Goal: Task Accomplishment & Management: Complete application form

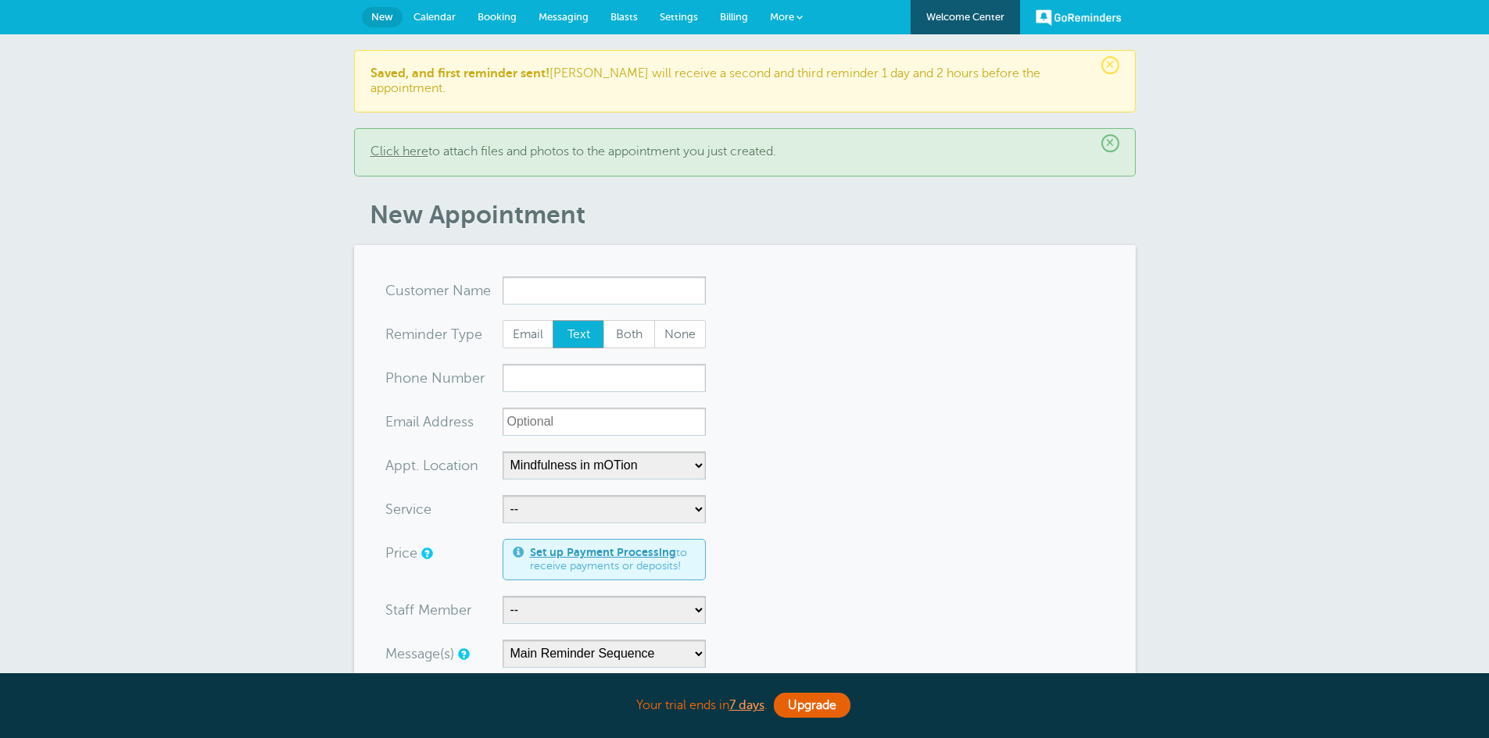
select select "25351"
click at [779, 25] on link "More" at bounding box center [786, 17] width 55 height 35
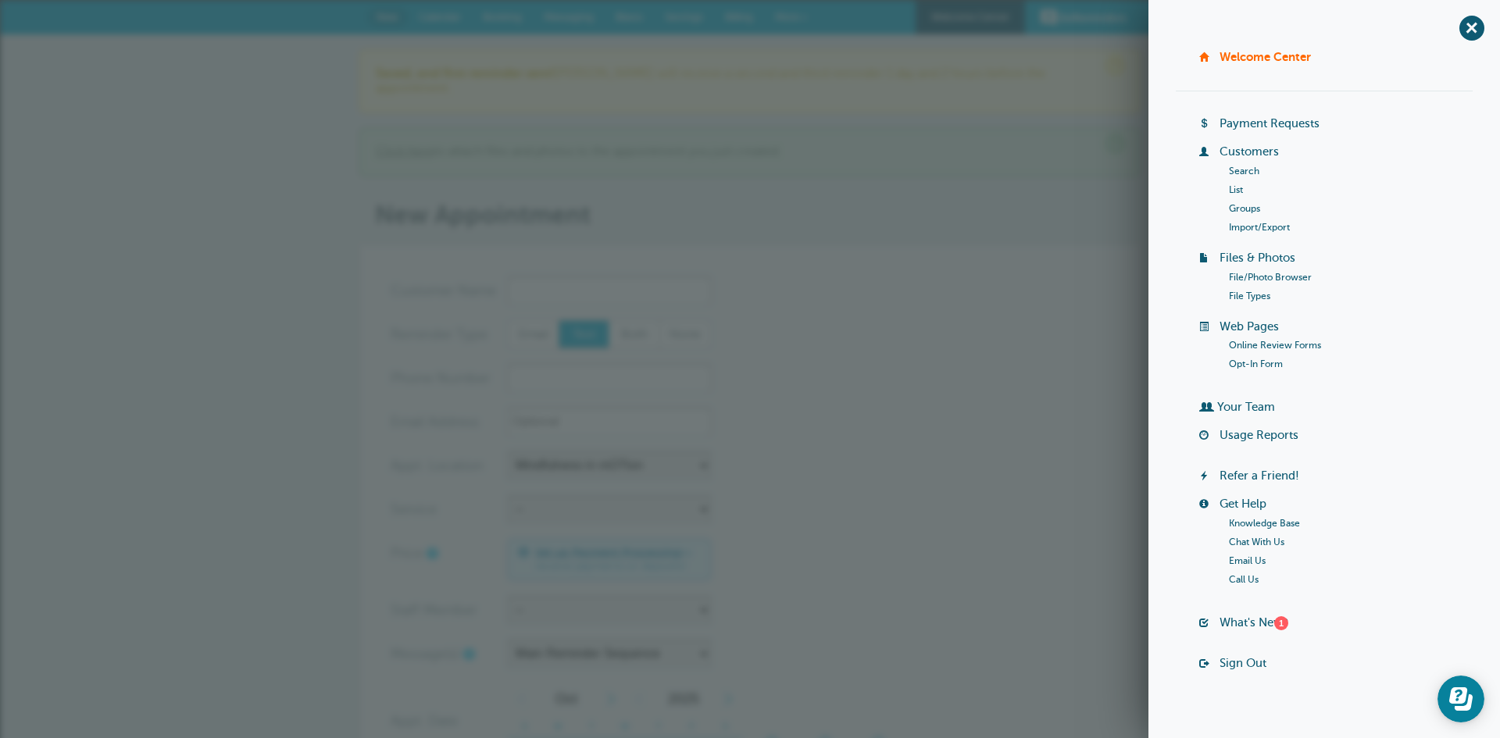
click at [1249, 177] on li "Search" at bounding box center [1351, 171] width 245 height 19
click at [1241, 169] on link "Search" at bounding box center [1244, 171] width 30 height 11
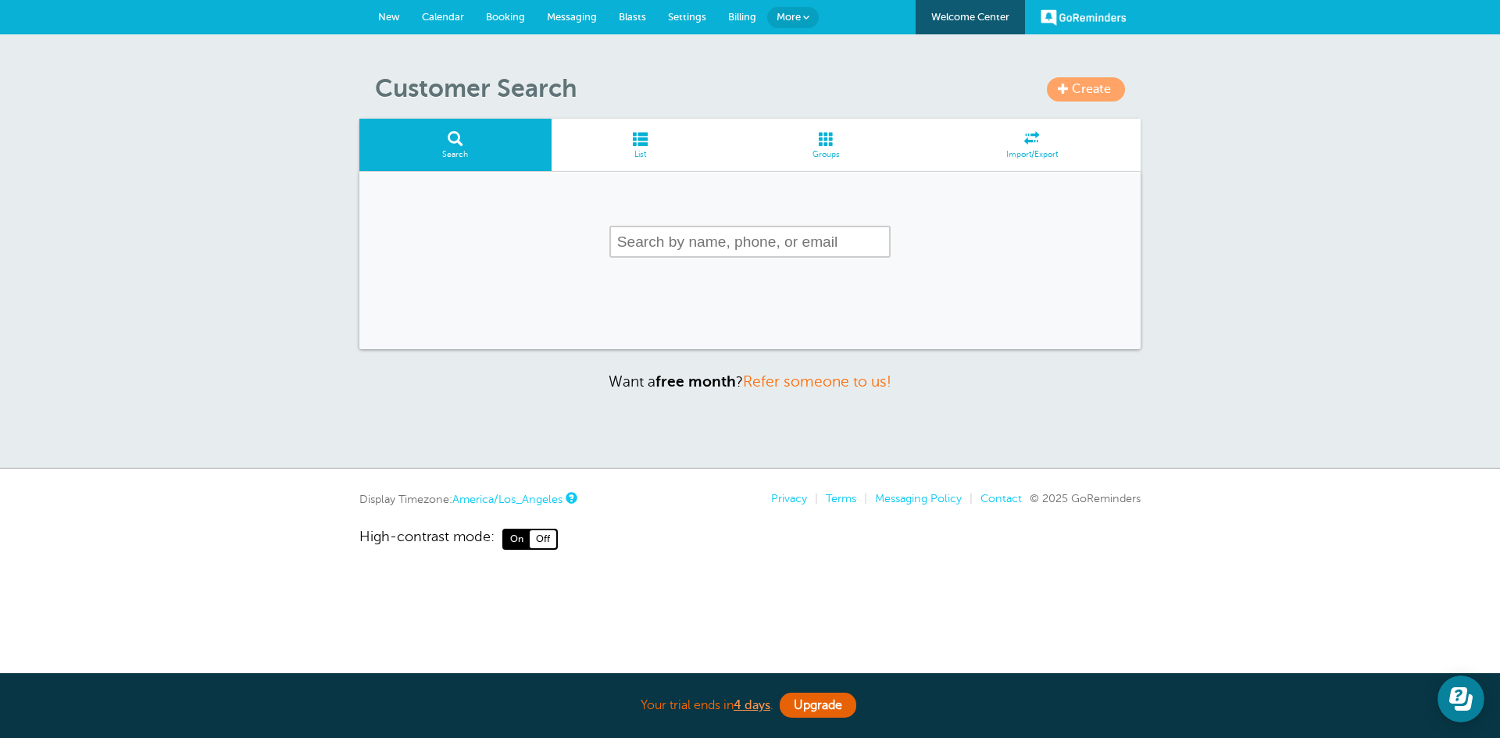
click at [806, 16] on span at bounding box center [806, 17] width 6 height 6
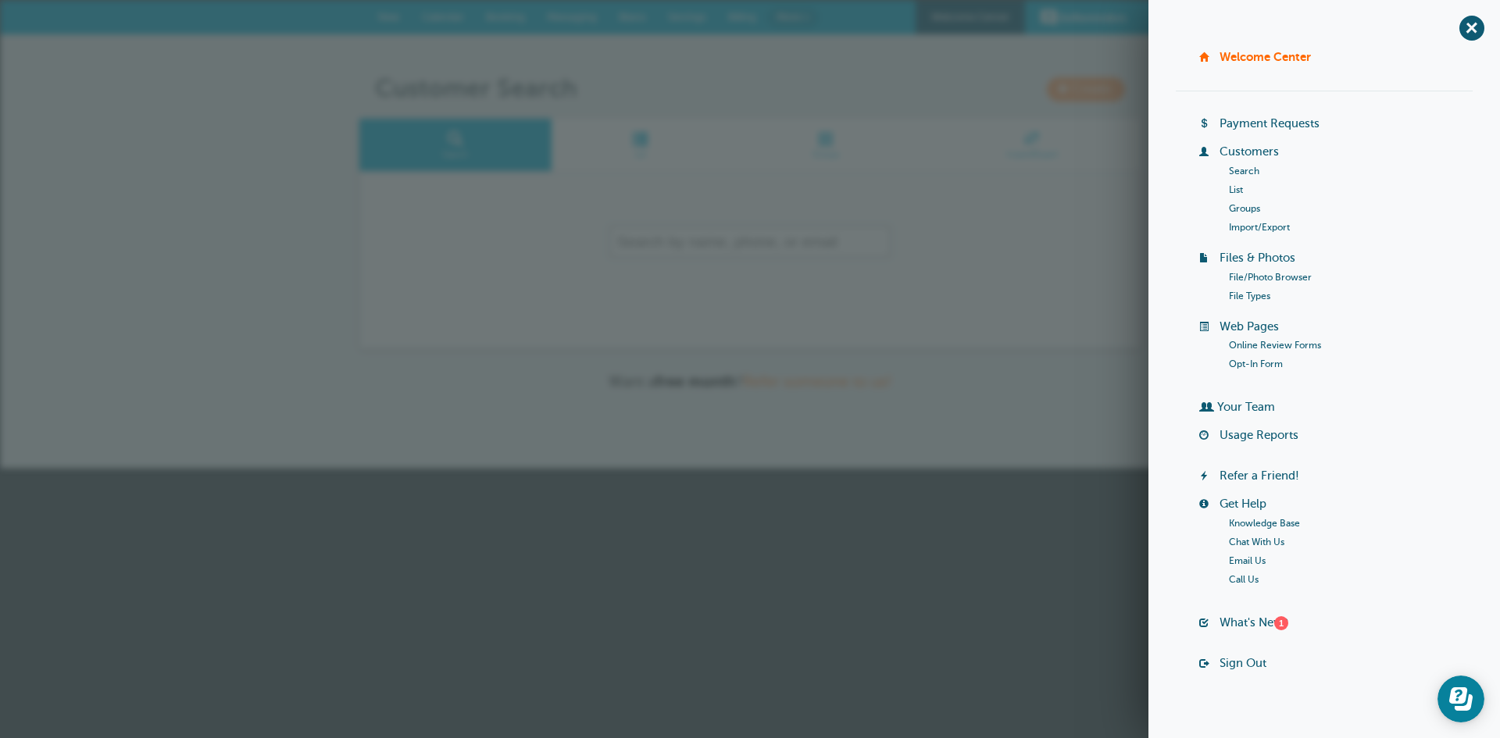
click at [646, 122] on link "List" at bounding box center [641, 145] width 178 height 52
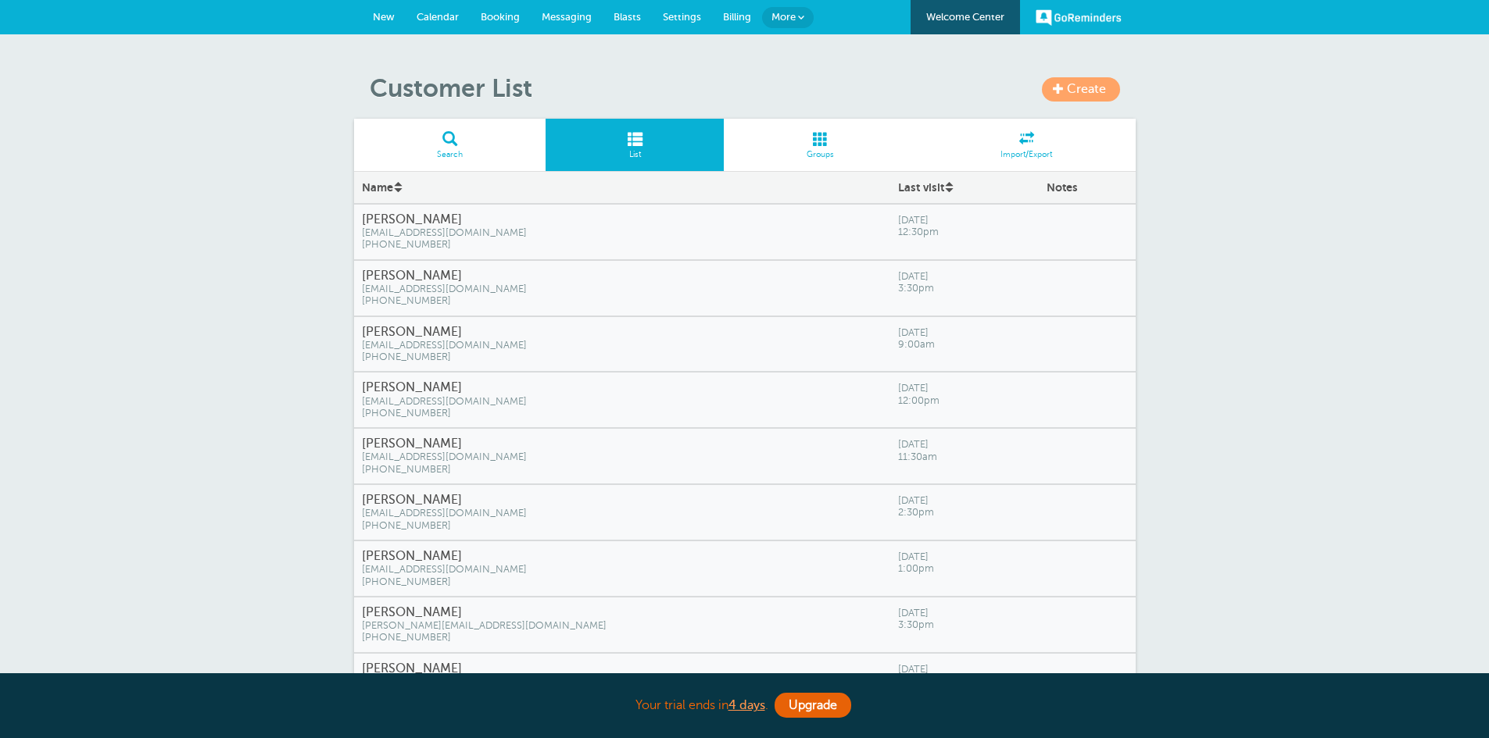
click at [651, 116] on article "Create Customer List Search List Groups Import/Export Name Last visit Notes [PE…" at bounding box center [744, 424] width 781 height 703
click at [218, 551] on div "Create Customer List Search List Groups Import/Export Name Last visit Notes Ana…" at bounding box center [744, 465] width 1489 height 862
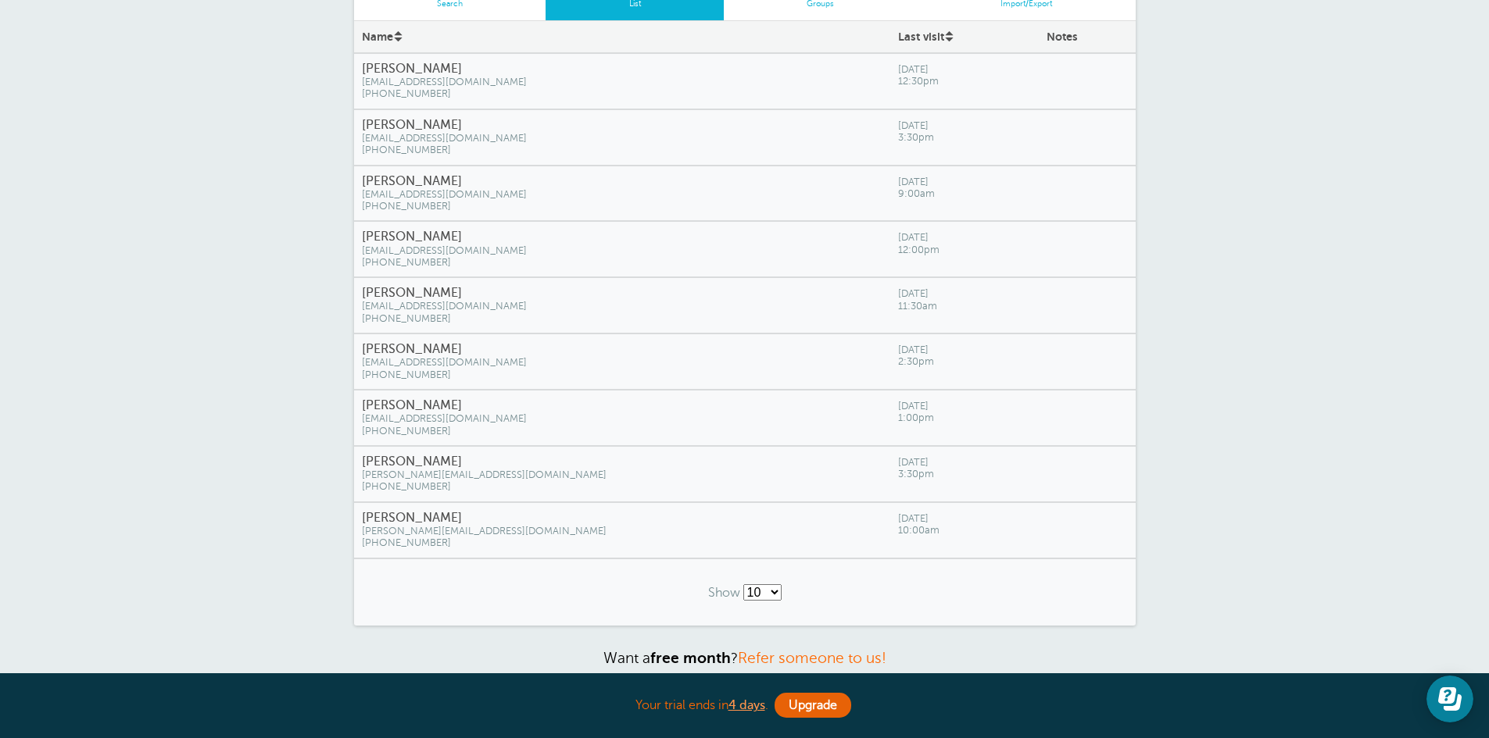
scroll to position [150, 0]
click at [563, 362] on span "tylerhaleysmith22@gmail.com" at bounding box center [622, 364] width 520 height 12
click at [775, 595] on select "10 25 50 100" at bounding box center [762, 593] width 38 height 16
select select "/a/customer/list-rows/name-asc/0/25"
click at [743, 585] on select "10 25 50 100" at bounding box center [762, 593] width 38 height 16
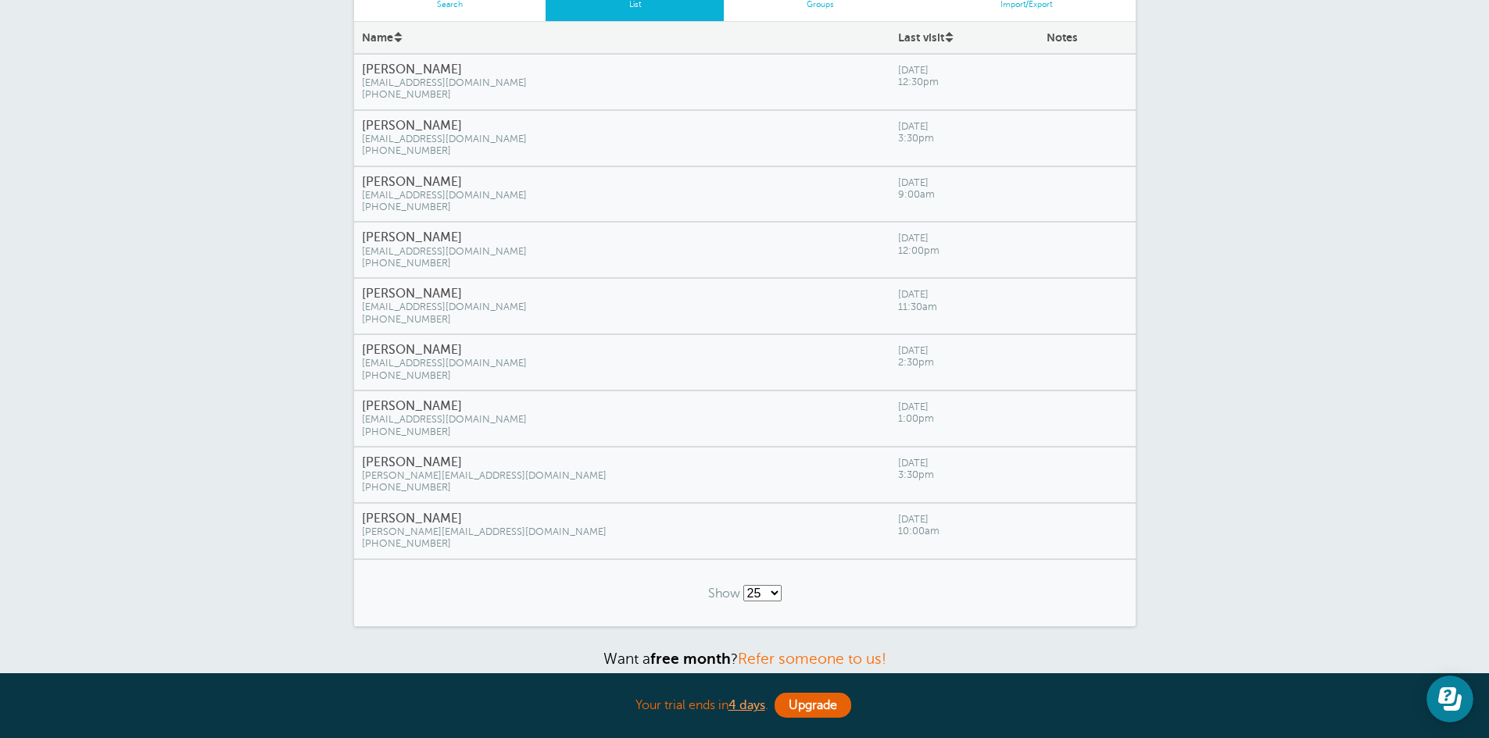
click at [1250, 398] on div "Create Customer List Search List Groups Import/Export Name Last visit Notes Ana…" at bounding box center [744, 315] width 1489 height 862
click at [1239, 560] on div "Create Customer List Search List Groups Import/Export Name Last visit Notes Ana…" at bounding box center [744, 315] width 1489 height 862
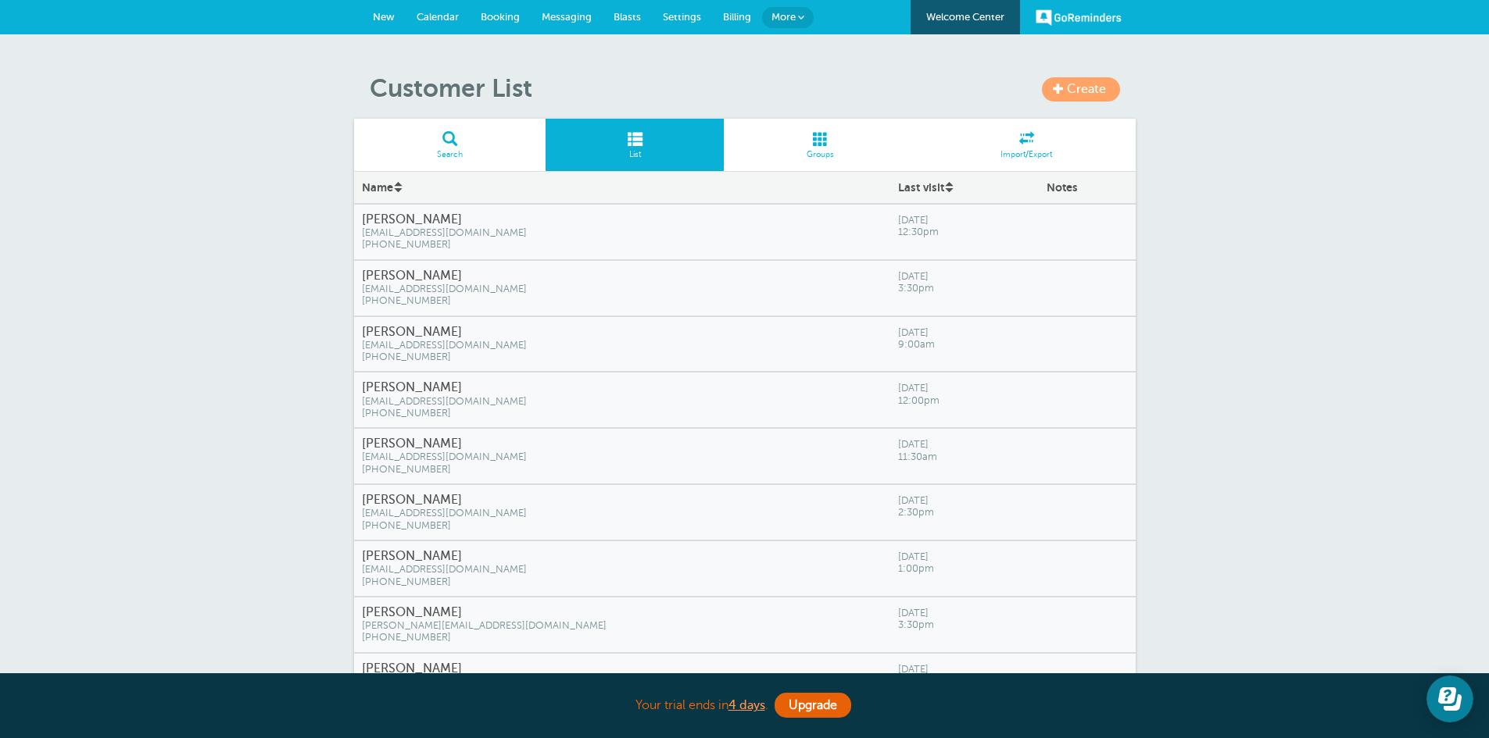
click at [1090, 80] on link "Create" at bounding box center [1081, 89] width 78 height 24
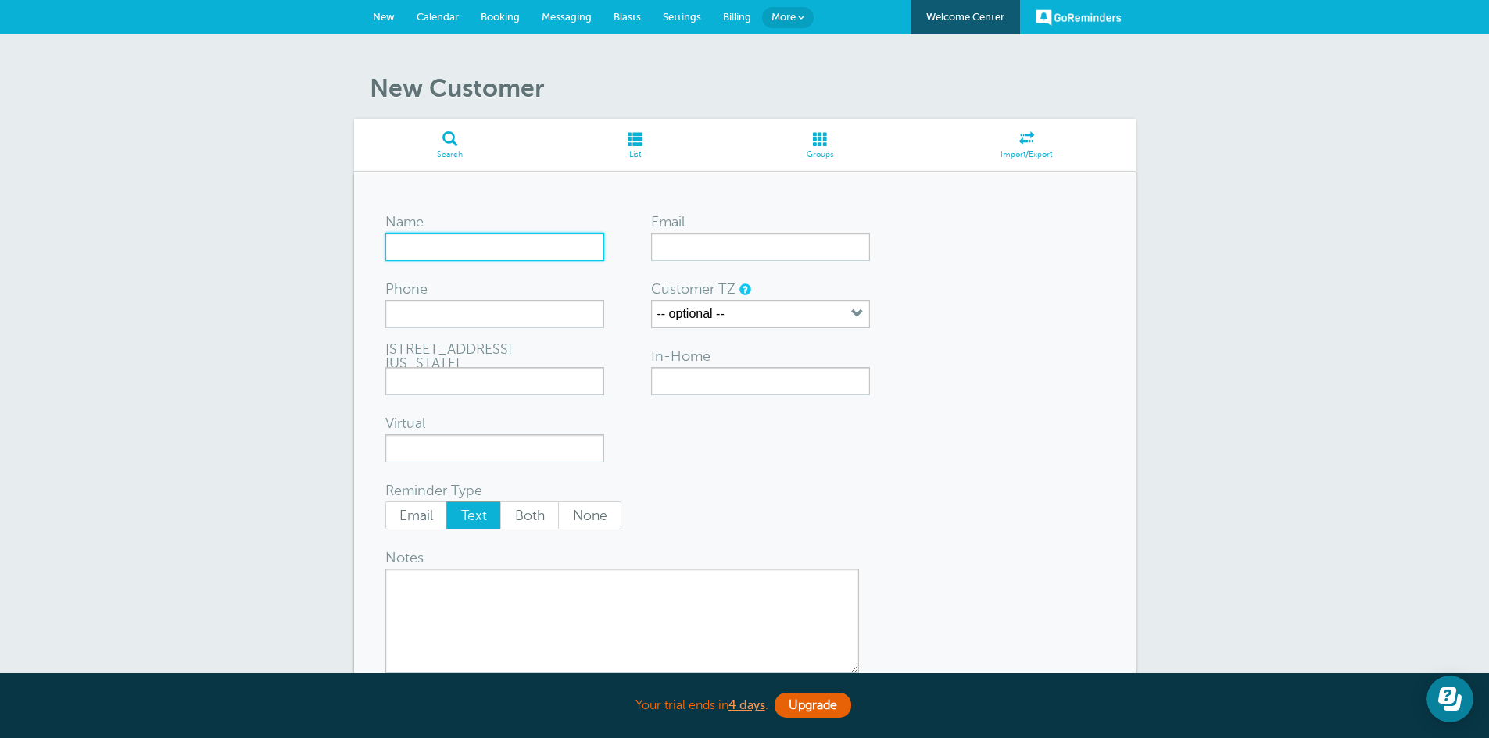
click at [573, 261] on input "Name" at bounding box center [494, 247] width 219 height 28
type input "[PERSON_NAME]"
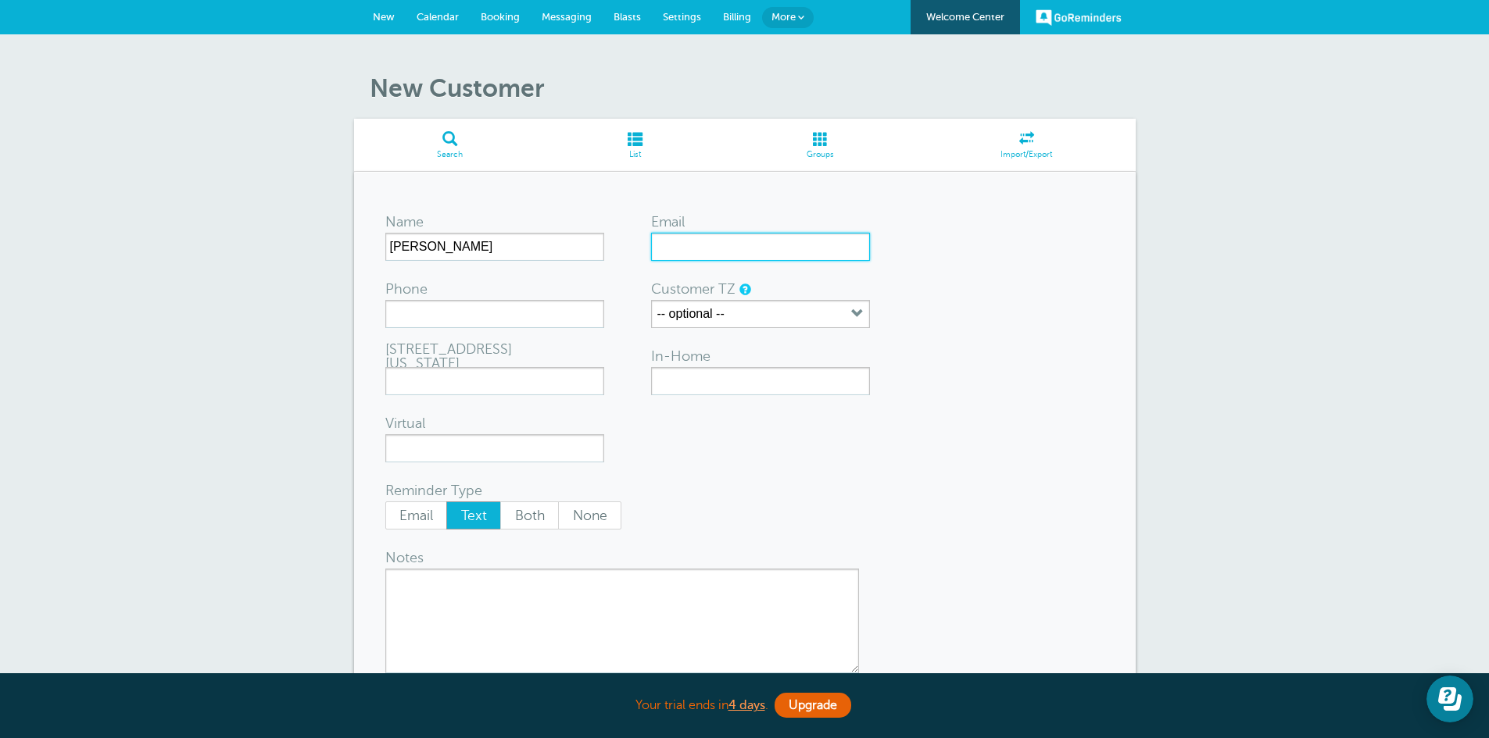
paste input "[EMAIL_ADDRESS][DOMAIN_NAME]"
type input "[EMAIL_ADDRESS][DOMAIN_NAME]"
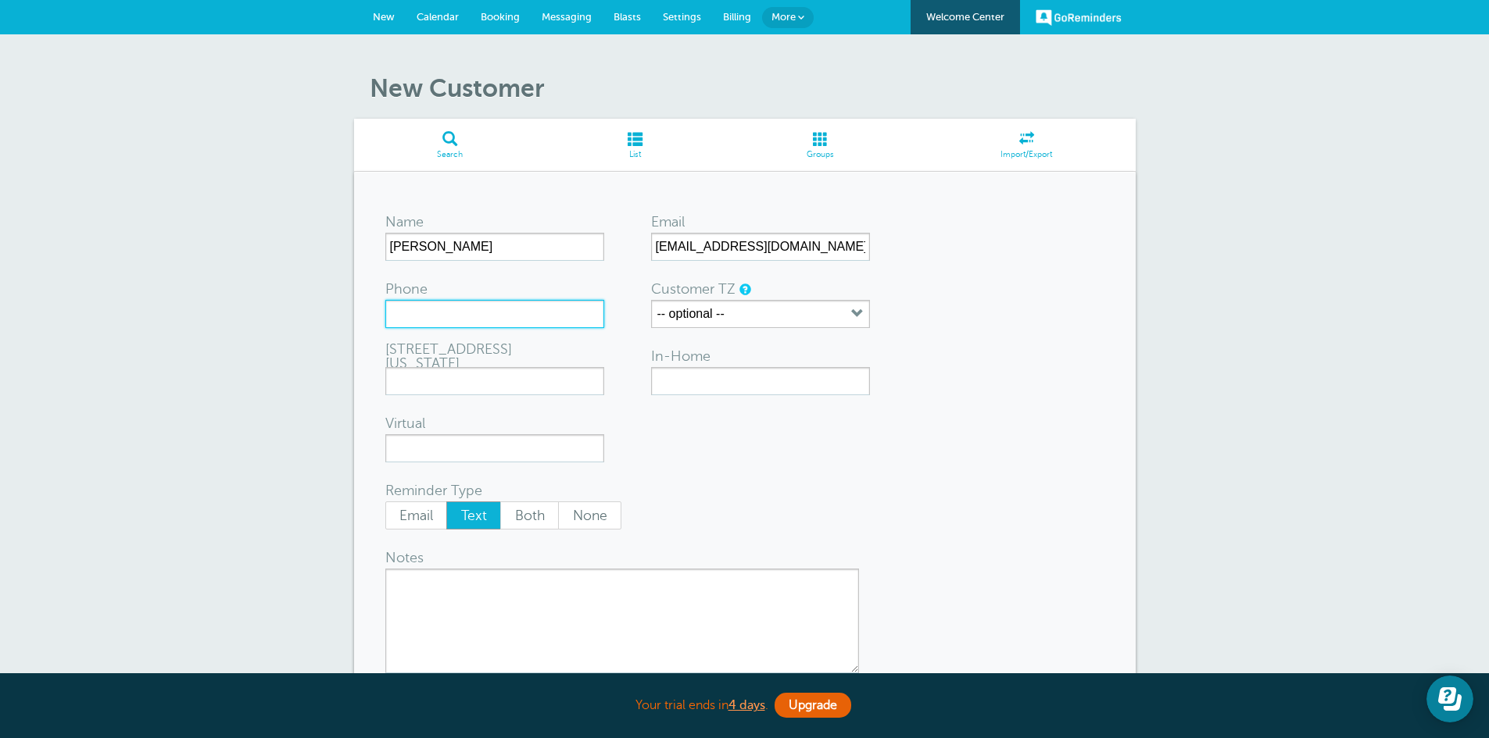
paste input "(951) 768-6016"
type input "(951) 768-6016"
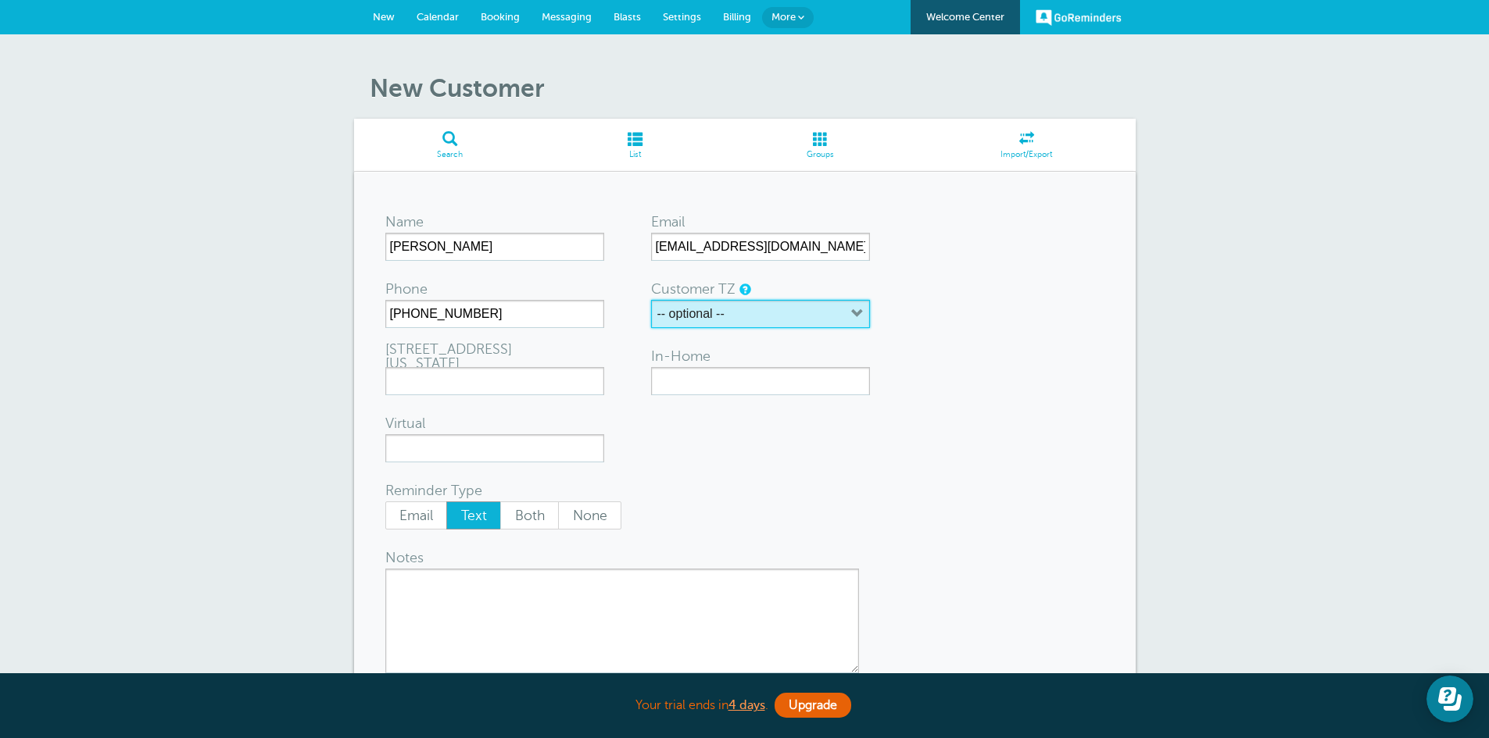
click at [730, 313] on button "-- optional --" at bounding box center [760, 314] width 219 height 28
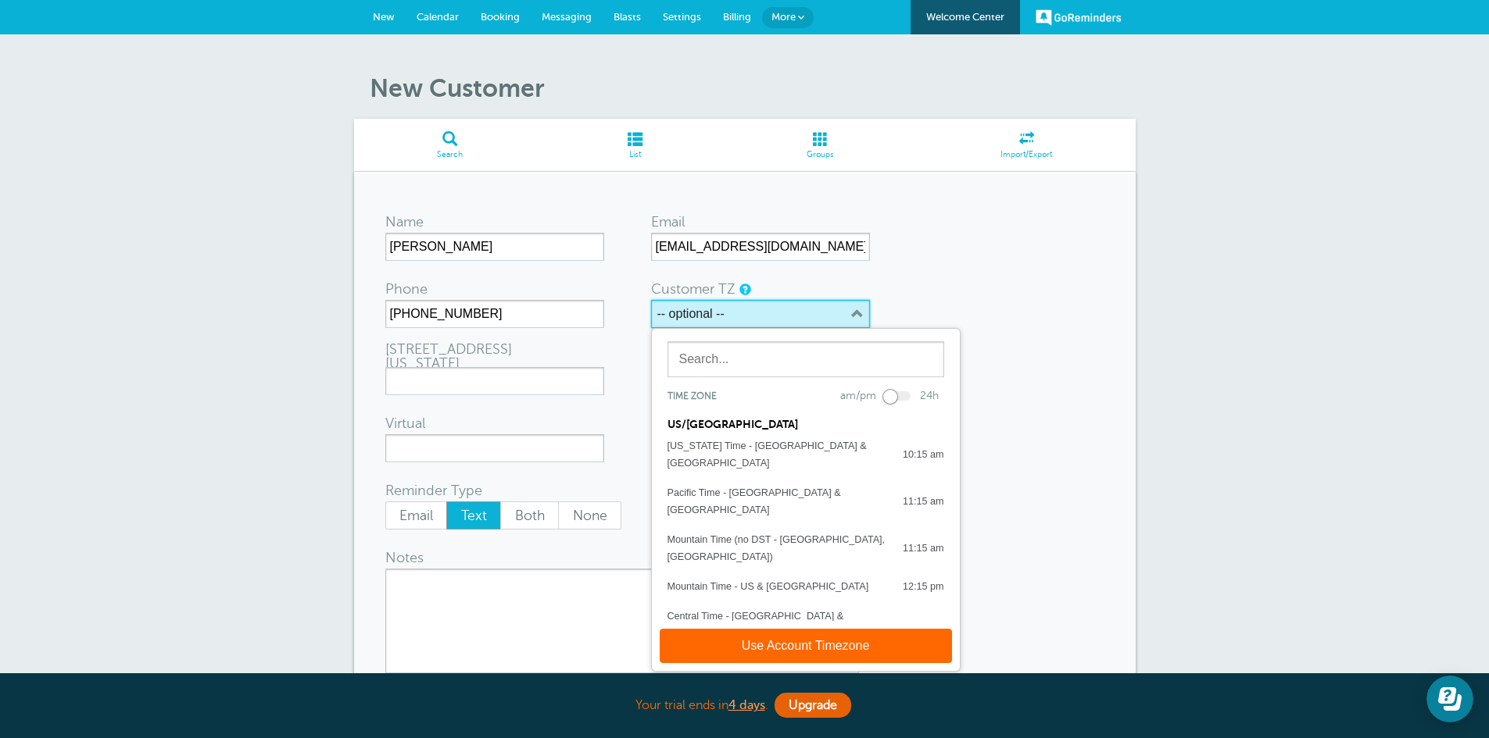
click at [730, 313] on button "-- optional --" at bounding box center [760, 314] width 219 height 28
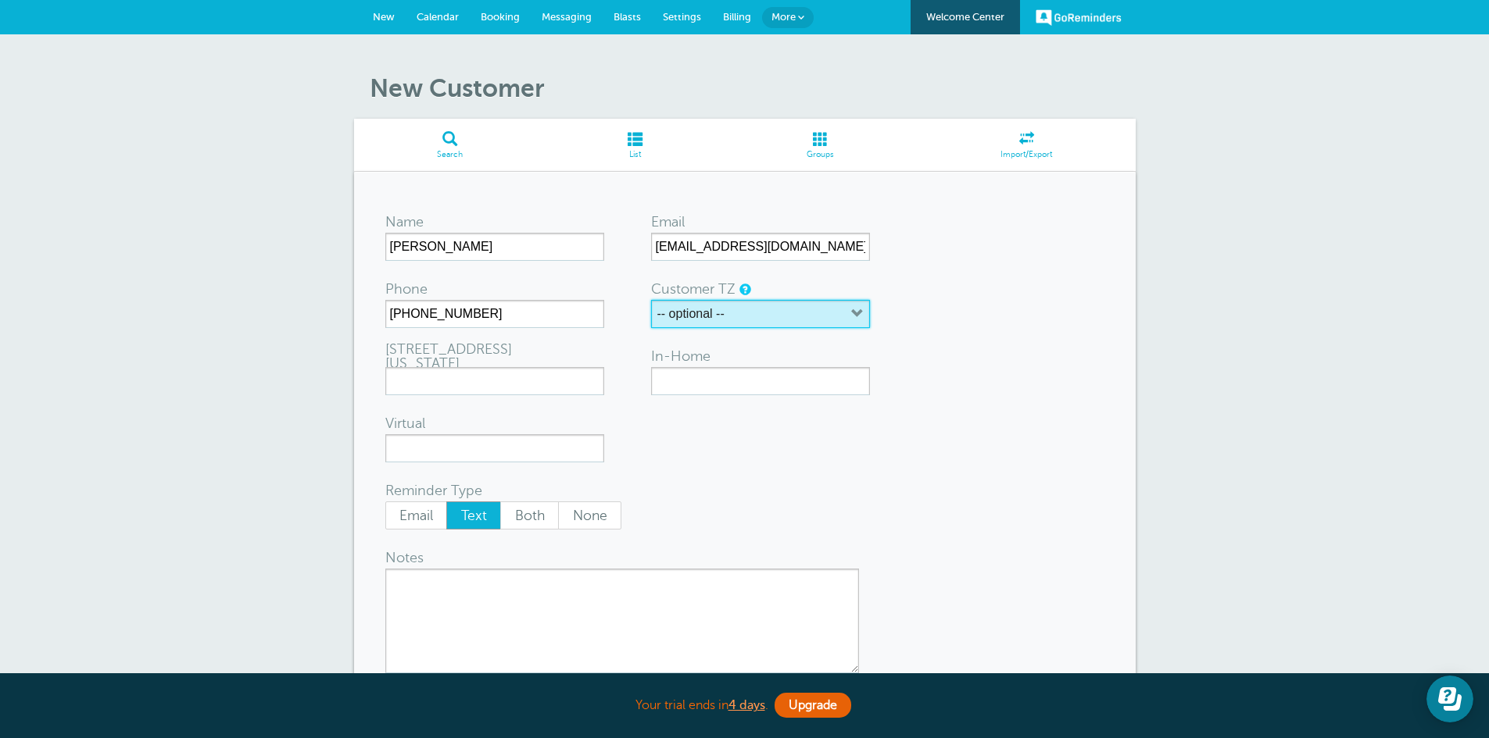
click at [730, 313] on button "-- optional --" at bounding box center [760, 314] width 219 height 28
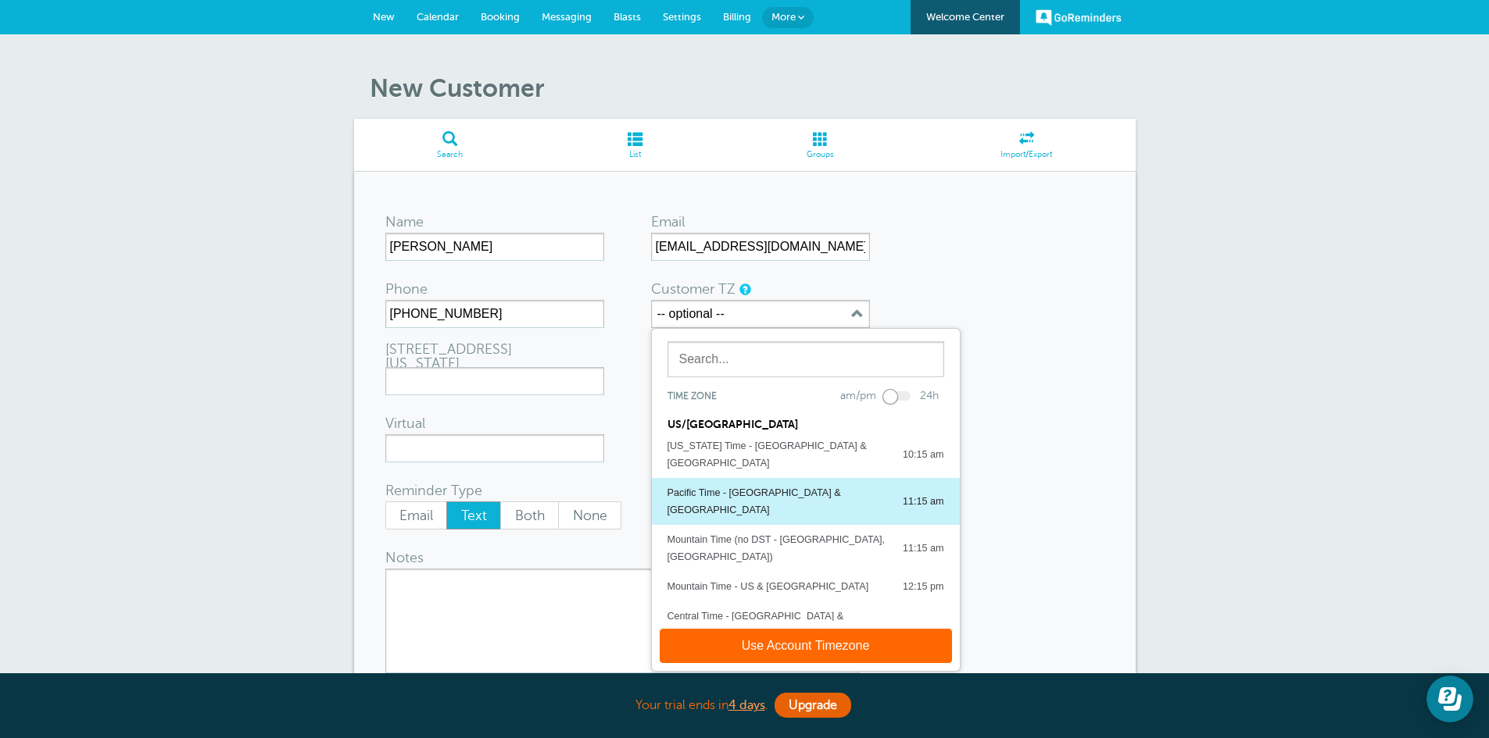
click at [723, 484] on div "Pacific Time - [GEOGRAPHIC_DATA] & [GEOGRAPHIC_DATA]" at bounding box center [777, 501] width 220 height 34
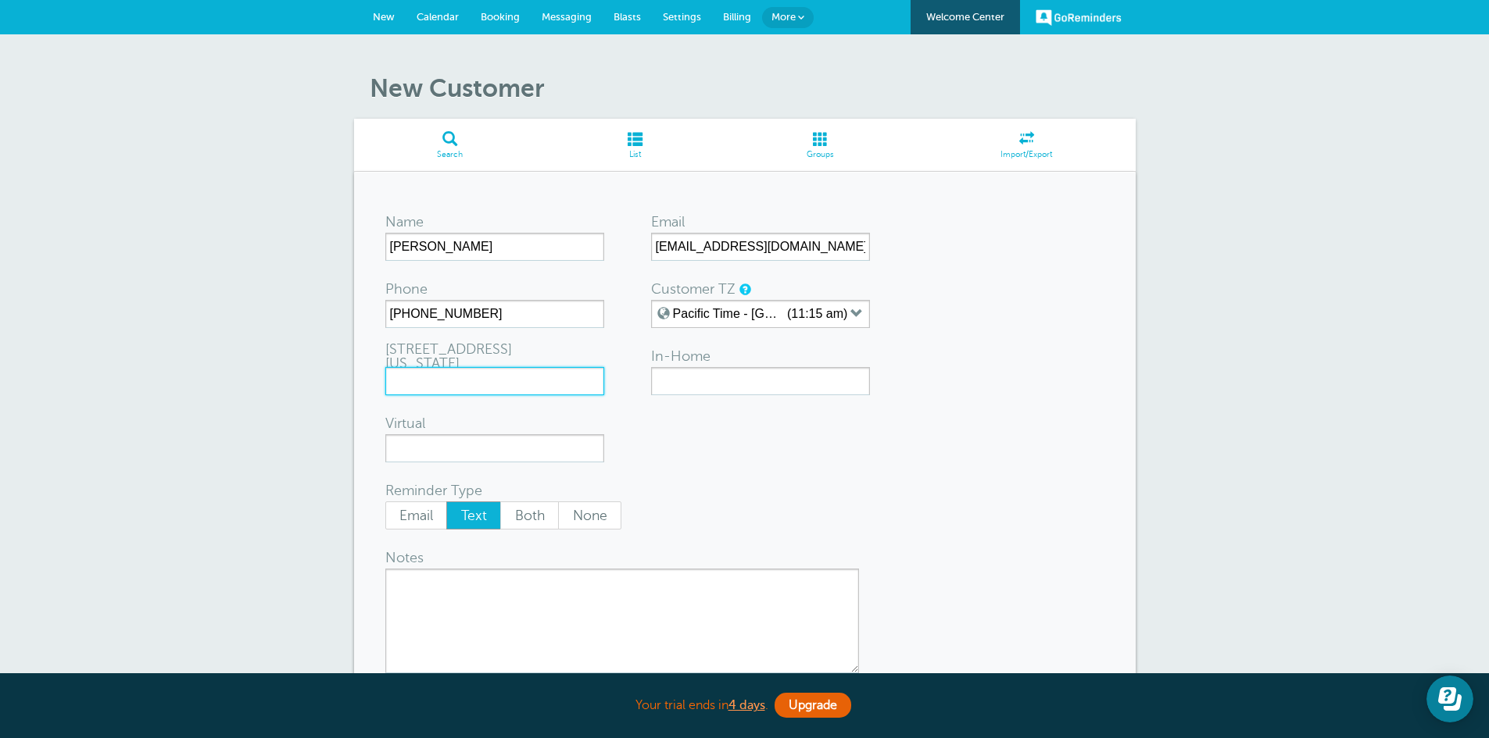
click at [563, 381] on input "721 Nevada St Ste 205" at bounding box center [494, 381] width 219 height 28
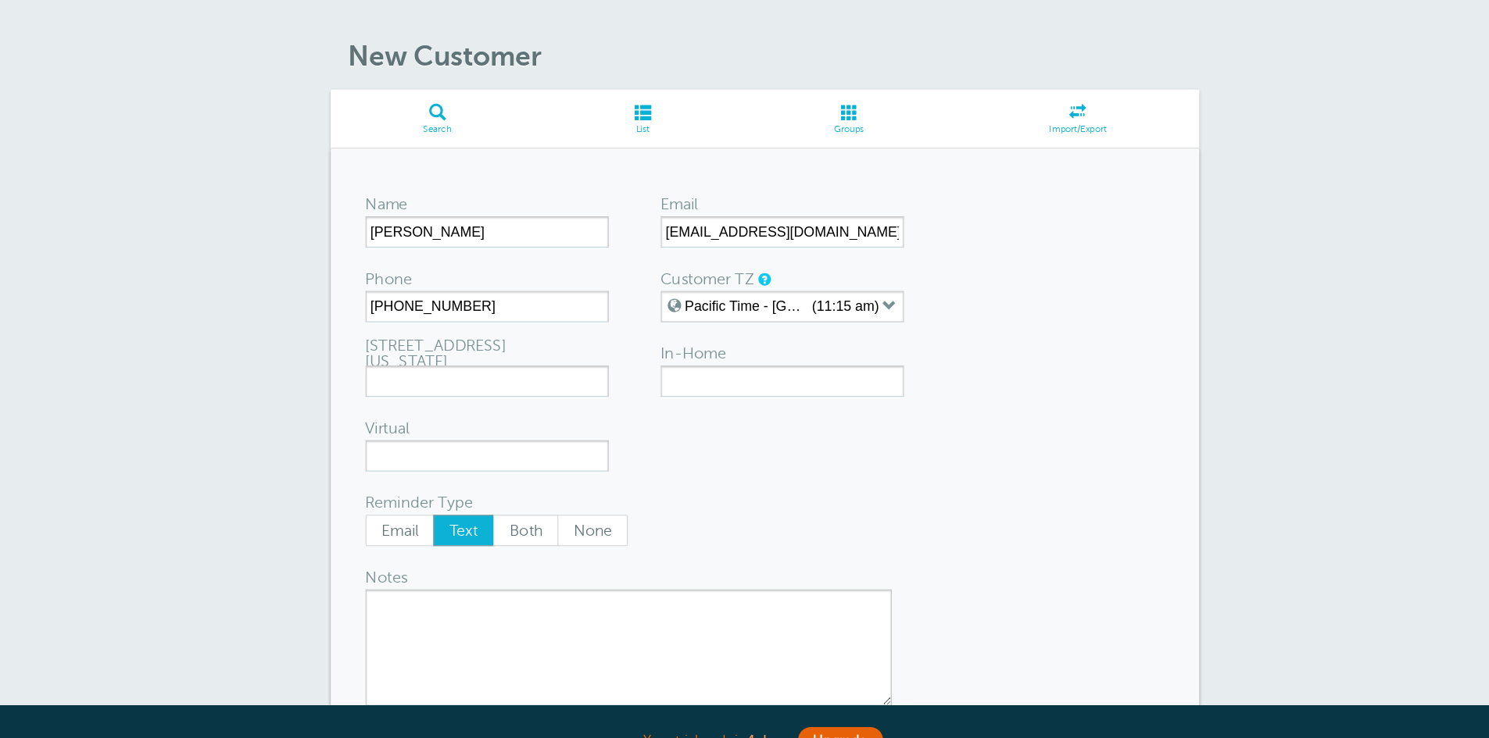
drag, startPoint x: 949, startPoint y: 549, endPoint x: 845, endPoint y: 460, distance: 136.9
click at [845, 460] on form "Name Gina Gandolfi Email ggandolfi35@gmail.com Phone (951) 768-6016 Customer TZ…" at bounding box center [744, 470] width 719 height 534
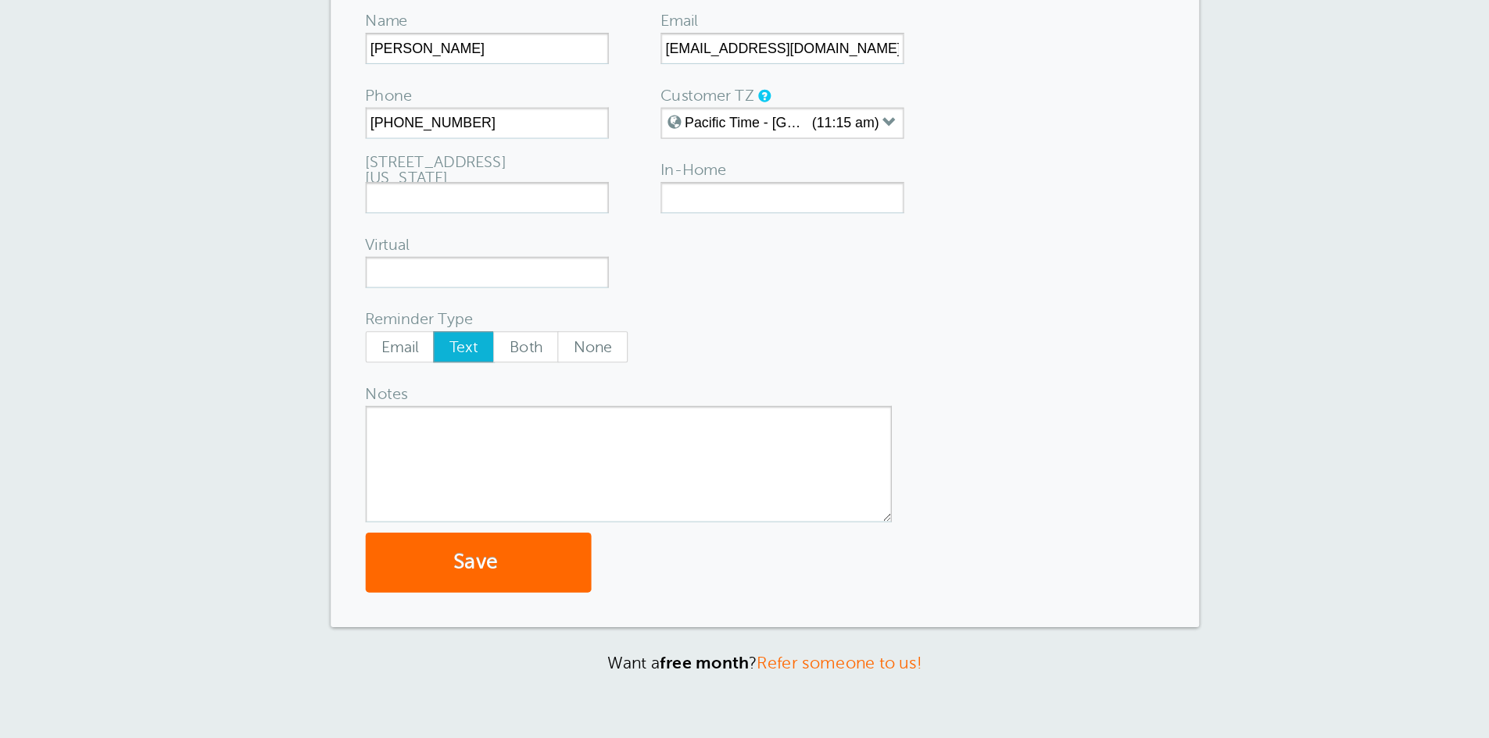
scroll to position [145, 0]
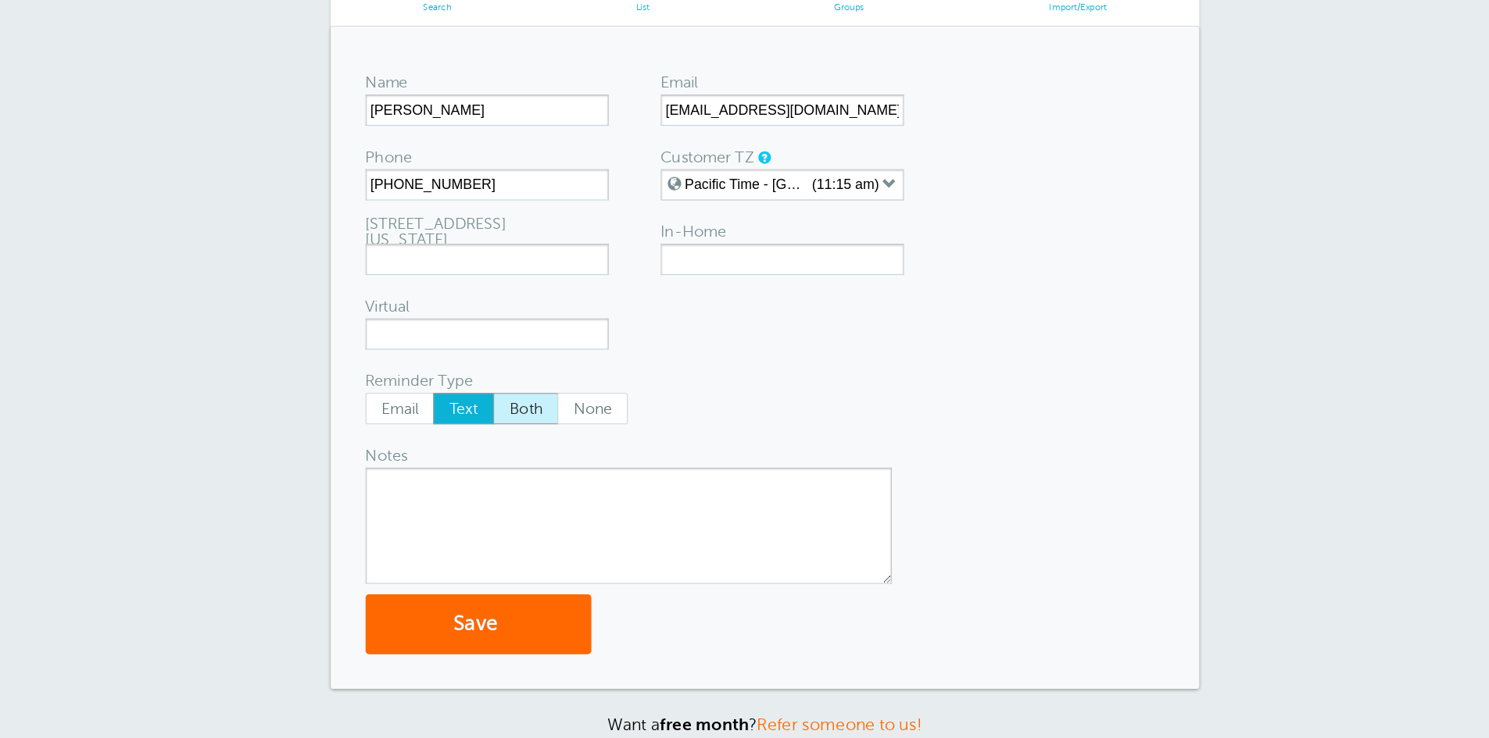
click at [531, 369] on span "Both" at bounding box center [529, 371] width 57 height 27
click at [500, 357] on input "Both" at bounding box center [499, 356] width 1 height 1
radio input "true"
click at [573, 576] on button "Save" at bounding box center [486, 565] width 203 height 54
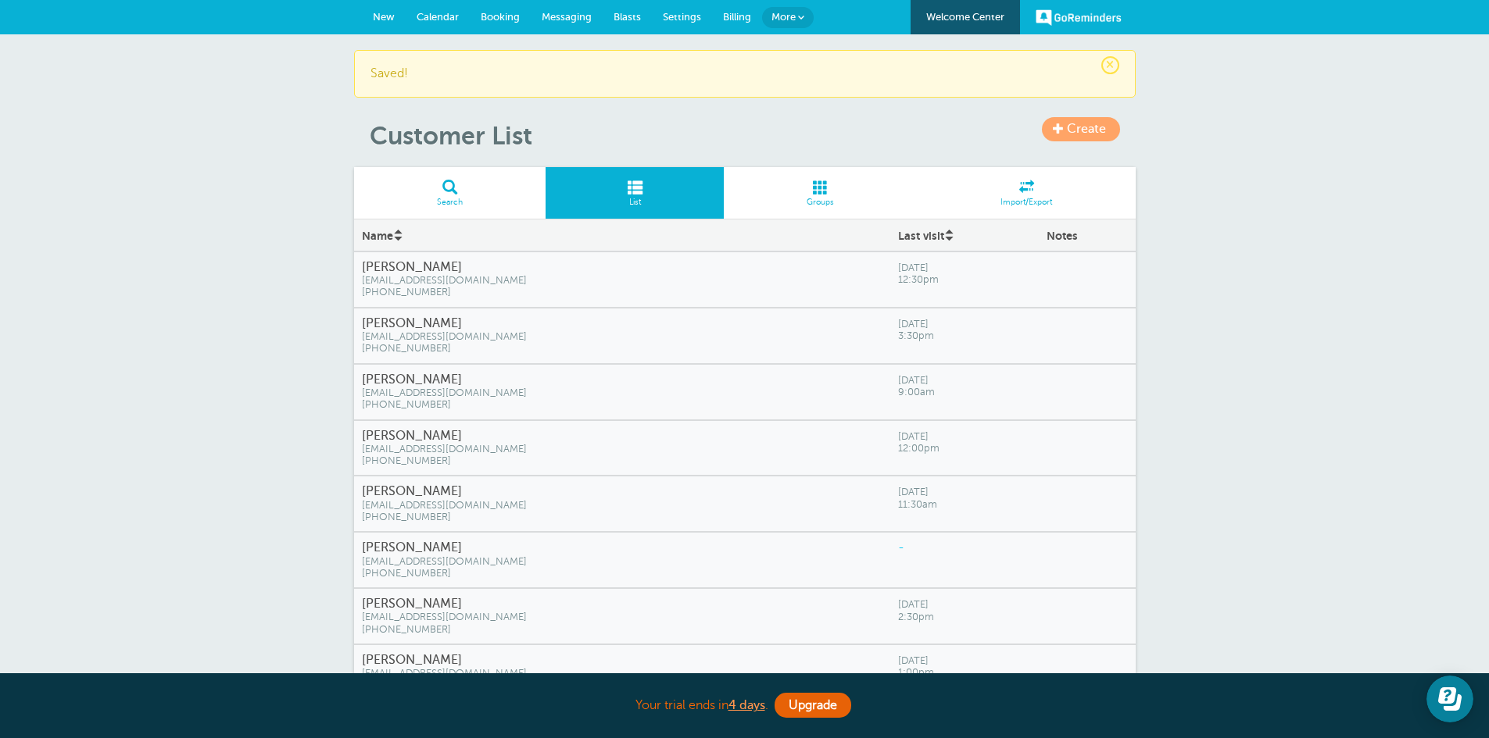
click at [540, 559] on span "ggandolfi35@gmail.com" at bounding box center [622, 562] width 520 height 12
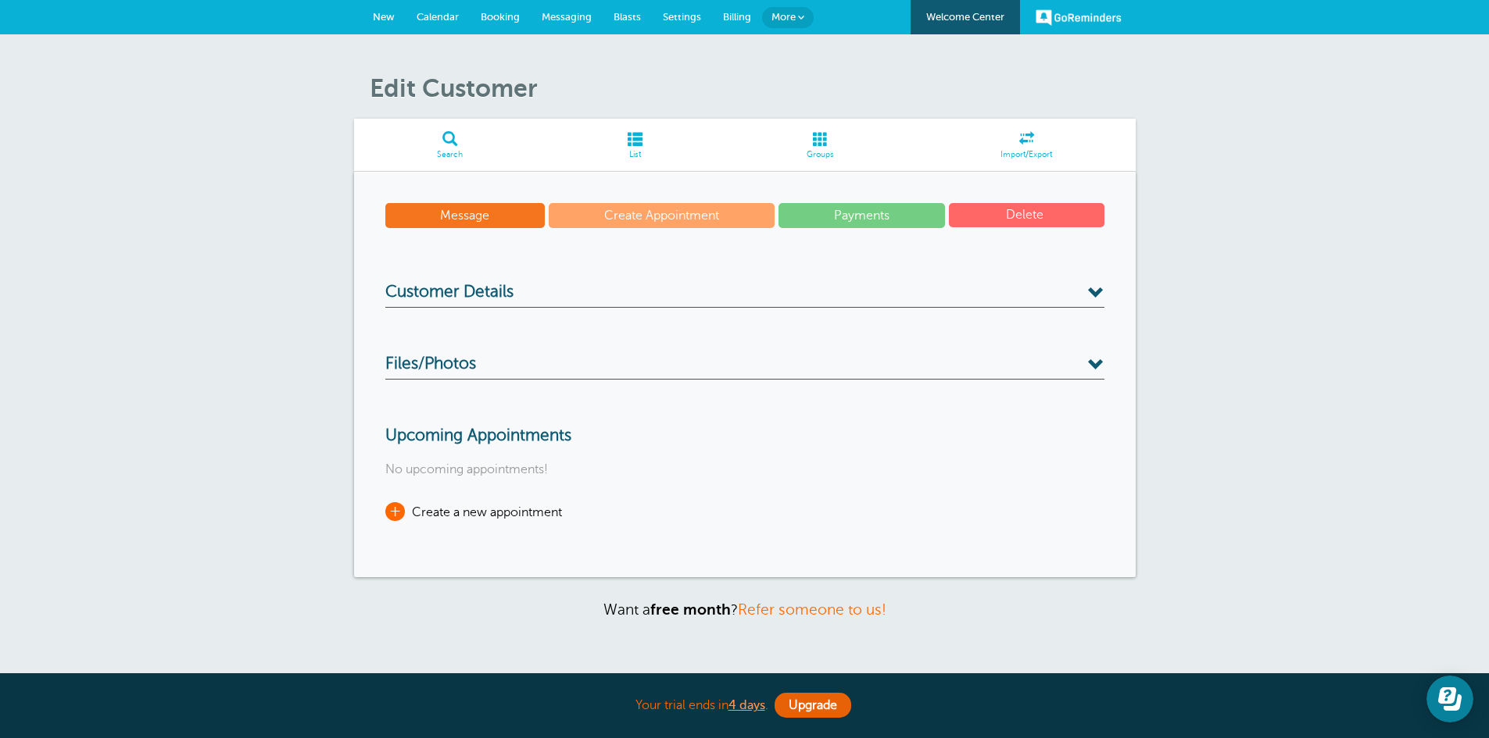
click at [395, 513] on span "+" at bounding box center [395, 511] width 20 height 19
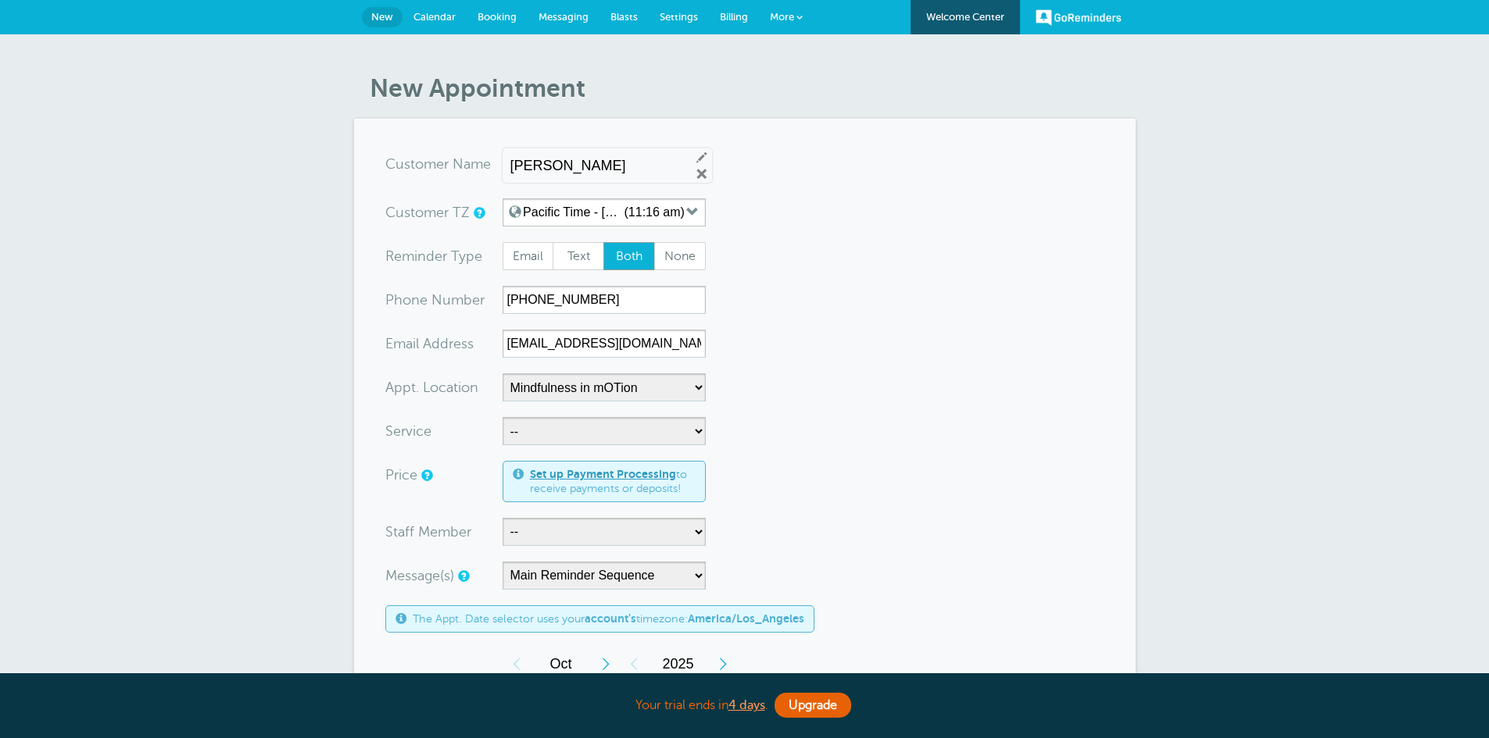
select select "25351"
click at [688, 431] on select "-- Occupational Therapy Physical Therapy Speech Therapy" at bounding box center [603, 431] width 203 height 28
select select "28345"
click at [502, 417] on select "-- Occupational Therapy Physical Therapy Speech Therapy" at bounding box center [603, 431] width 203 height 28
select select "5"
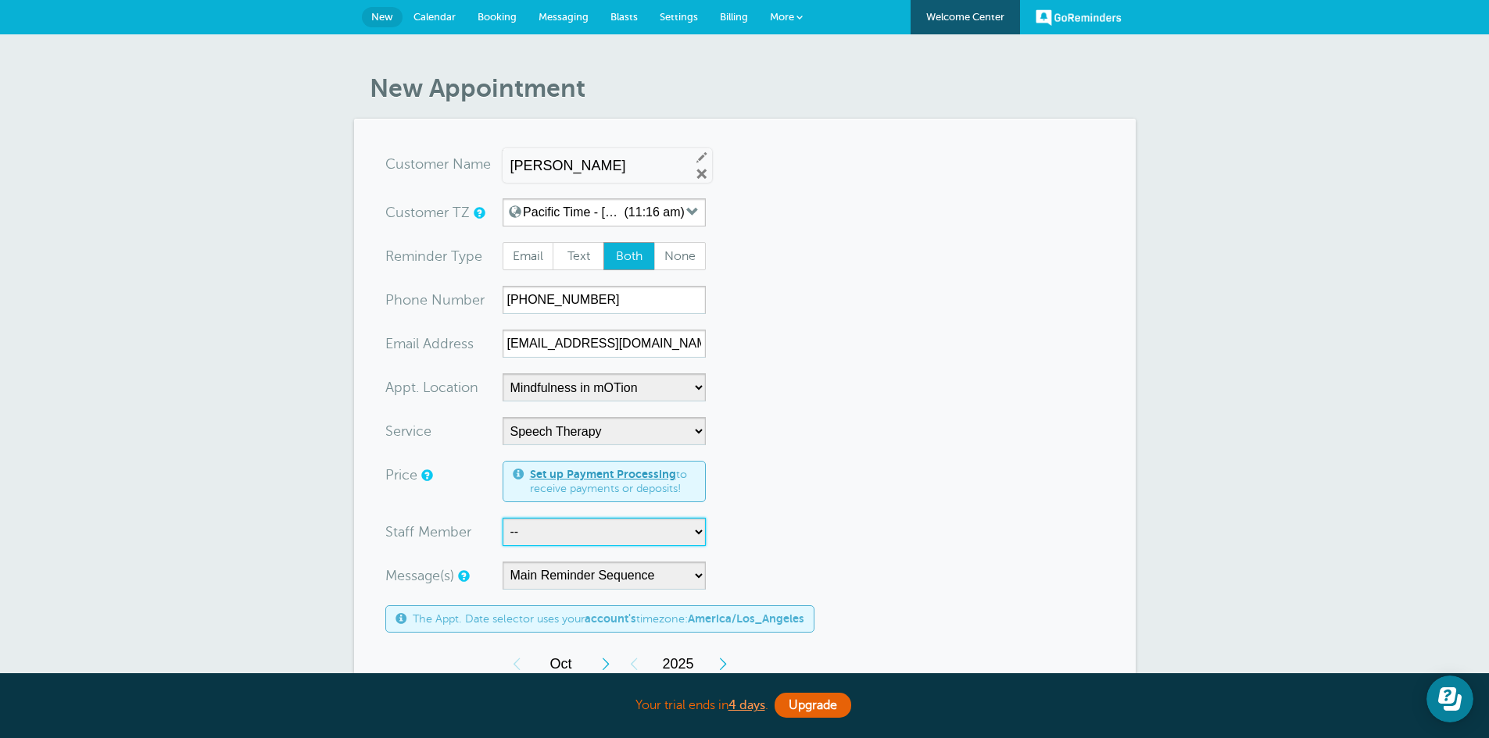
click at [686, 538] on select "-- Carly Kemmerer, M.S., SLP Danielle Delorenzo, OTD, OTR/L, RYT 200 Kaitlyn Wo…" at bounding box center [603, 532] width 203 height 28
select select "21663"
click at [502, 518] on select "-- Carly Kemmerer, M.S., SLP Danielle Delorenzo, OTD, OTR/L, RYT 200 Kaitlyn Wo…" at bounding box center [603, 532] width 203 height 28
click at [1080, 365] on form "You are creating a new customer. To use an existing customer select one from th…" at bounding box center [744, 647] width 719 height 995
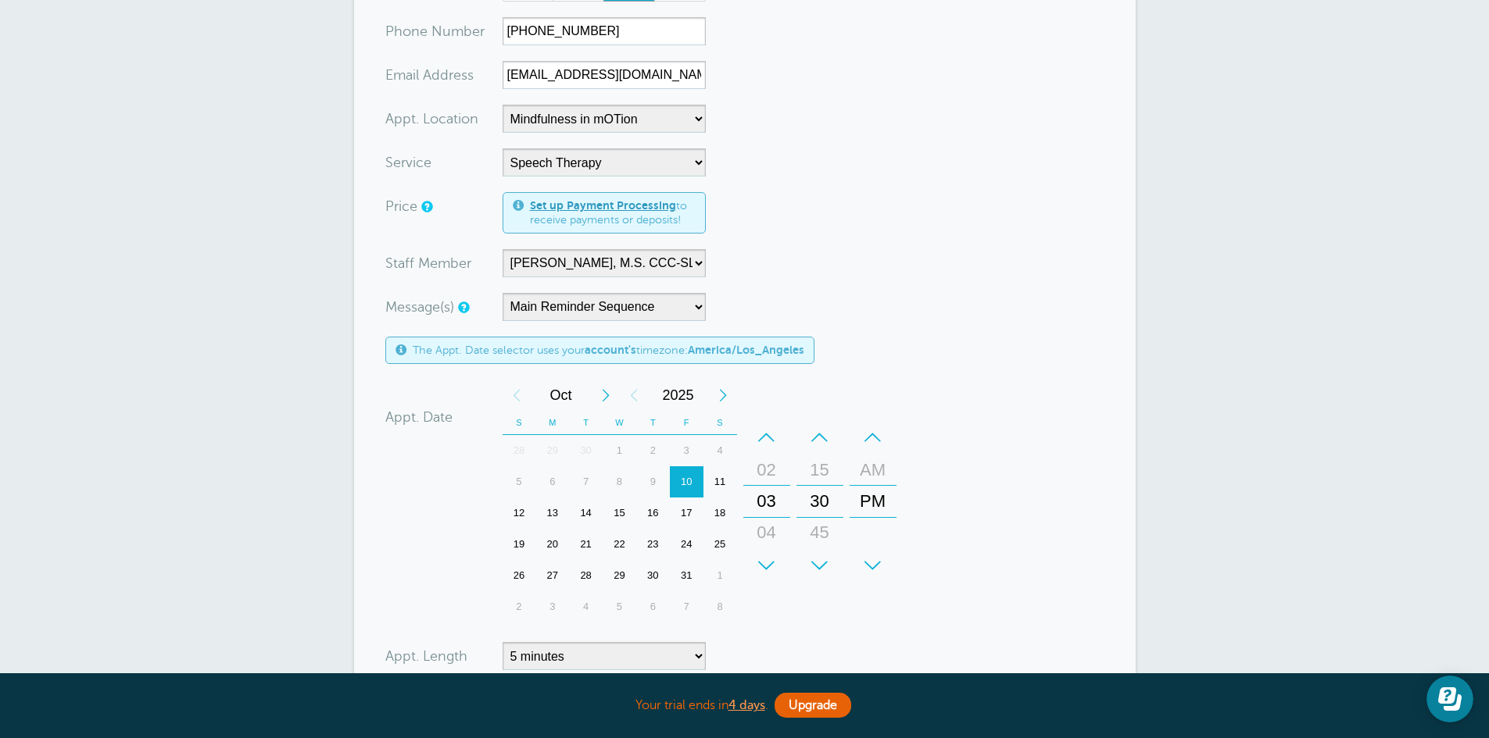
scroll to position [276, 0]
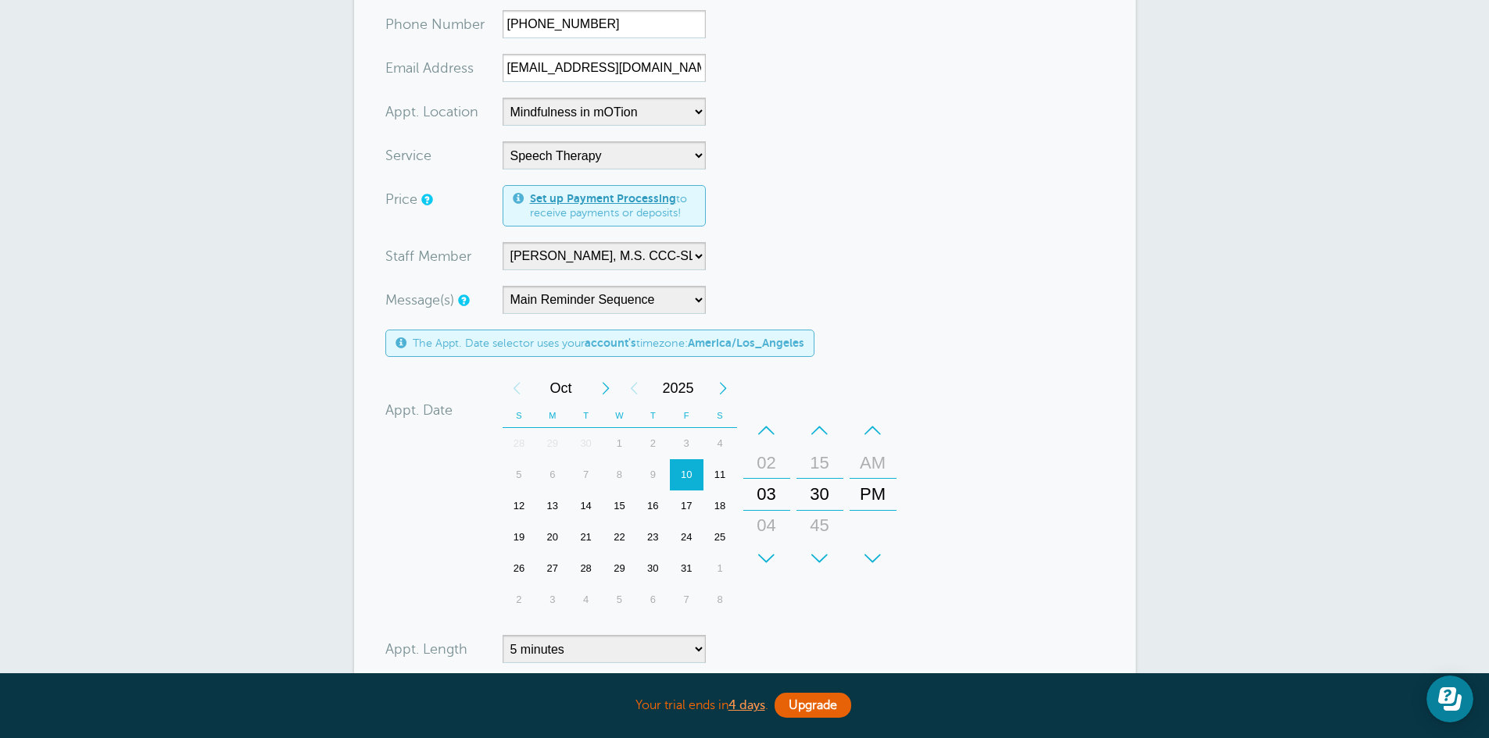
click at [555, 506] on div "13" at bounding box center [552, 506] width 34 height 31
click at [695, 649] on select "5 minutes 10 minutes 15 minutes 20 minutes 25 minutes 30 minutes 35 minutes 40 …" at bounding box center [603, 649] width 203 height 28
select select "60"
click at [502, 635] on select "5 minutes 10 minutes 15 minutes 20 minutes 25 minutes 30 minutes 35 minutes 40 …" at bounding box center [603, 649] width 203 height 28
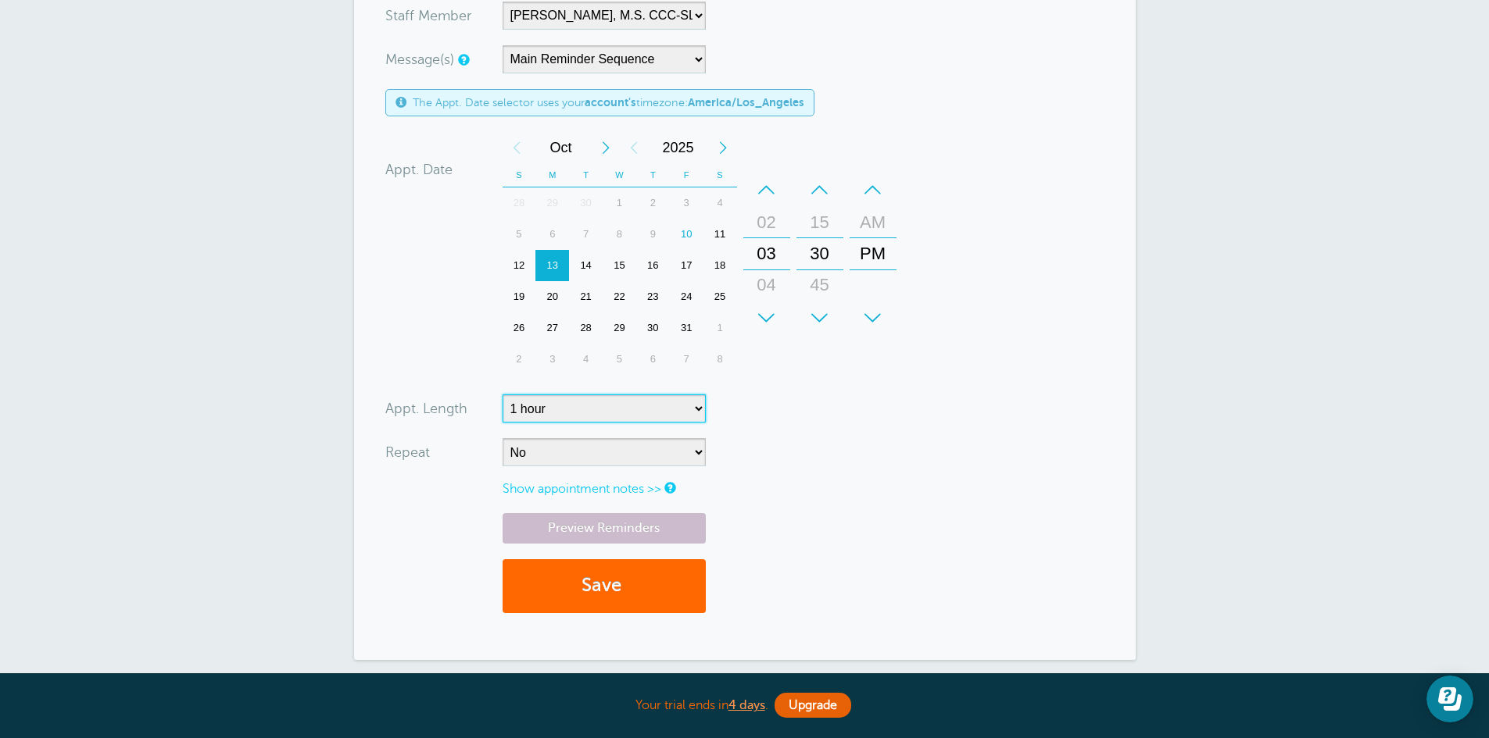
scroll to position [521, 0]
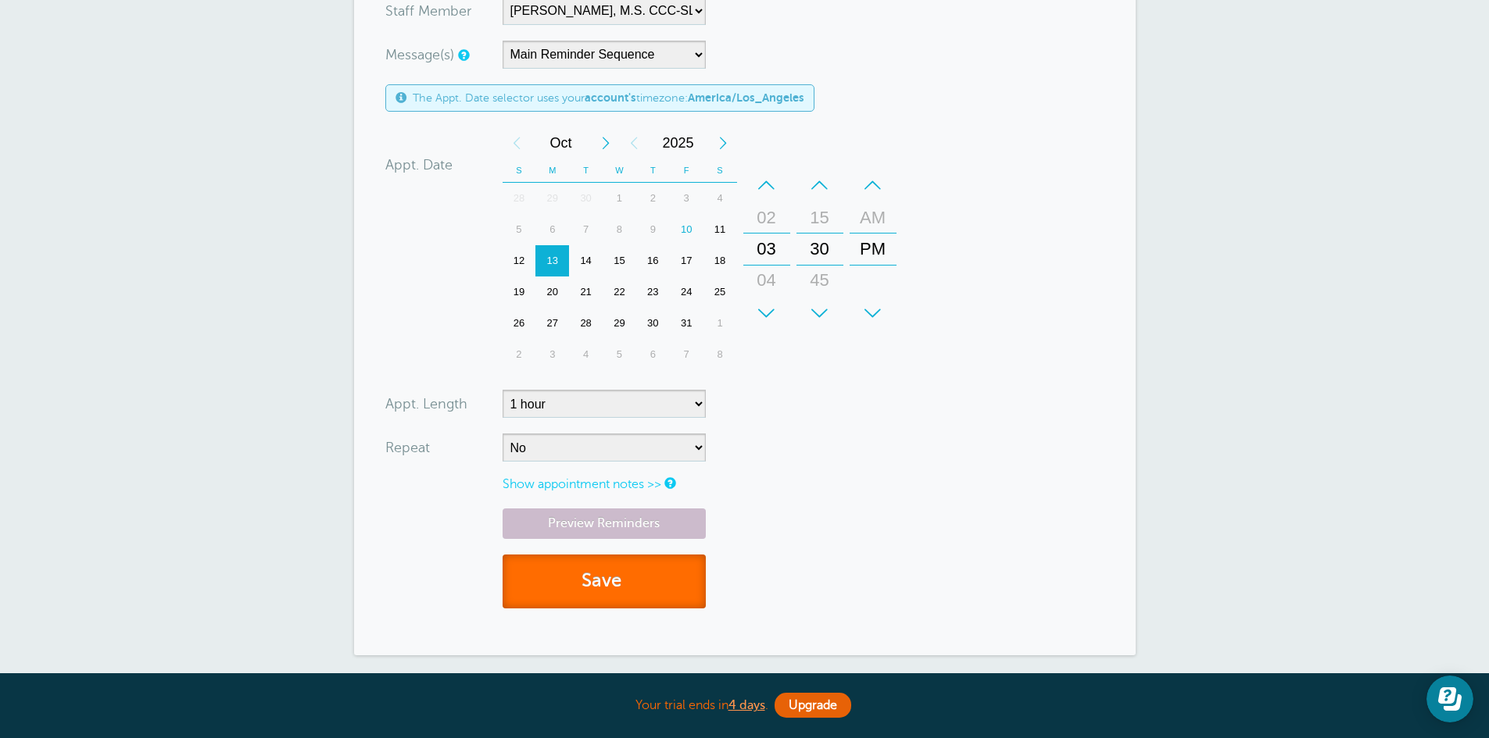
click at [629, 588] on button "Save" at bounding box center [603, 582] width 203 height 54
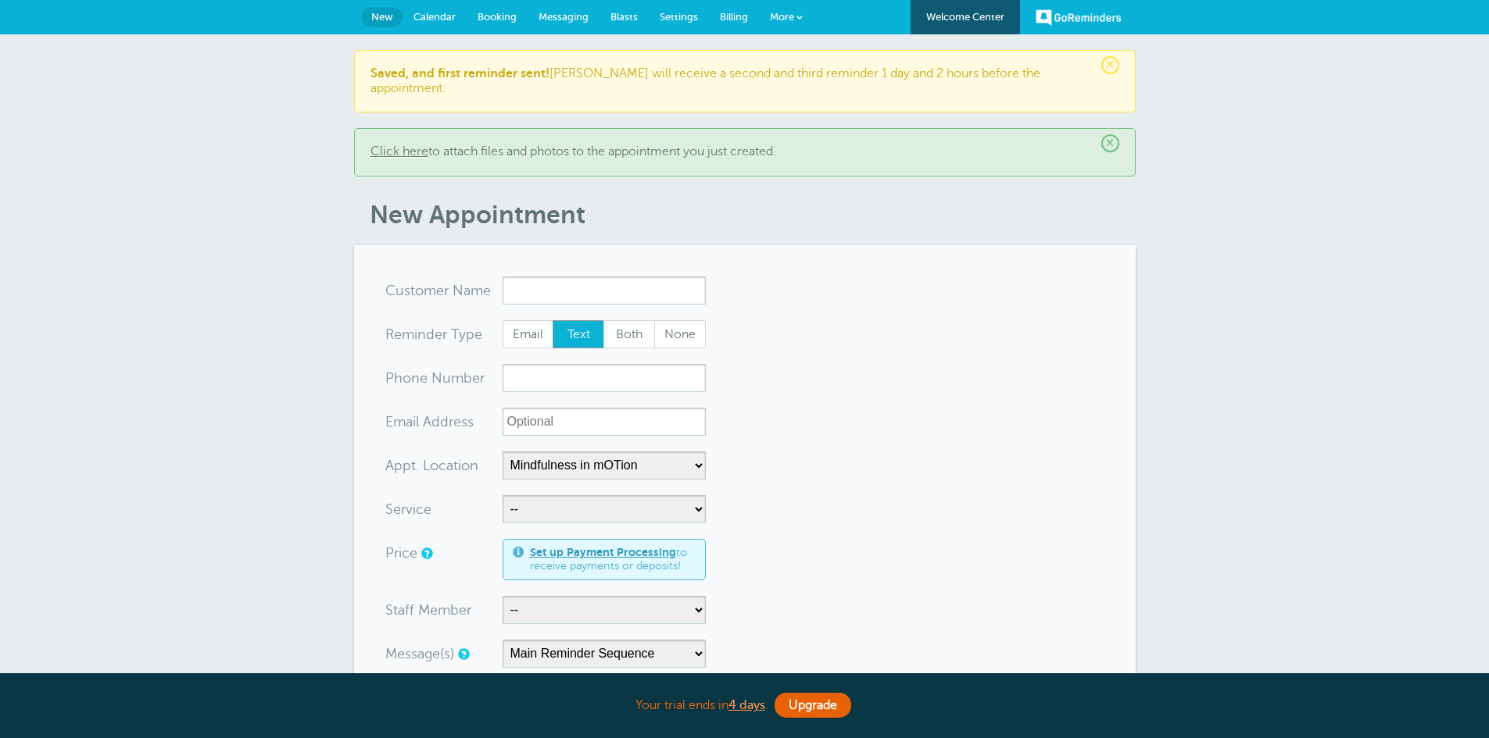
select select "25351"
click at [777, 17] on span "More" at bounding box center [782, 17] width 24 height 12
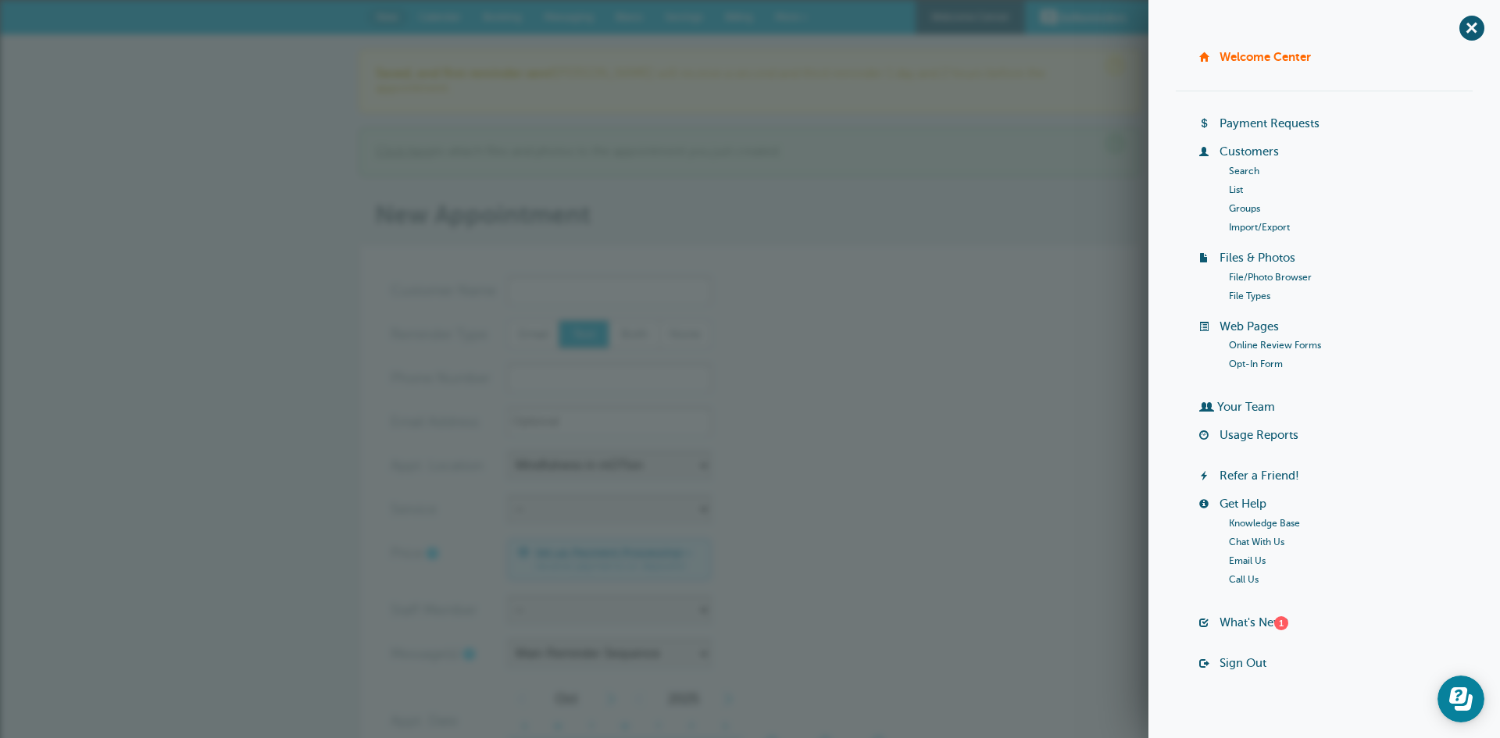
click at [1230, 190] on link "List" at bounding box center [1236, 189] width 14 height 11
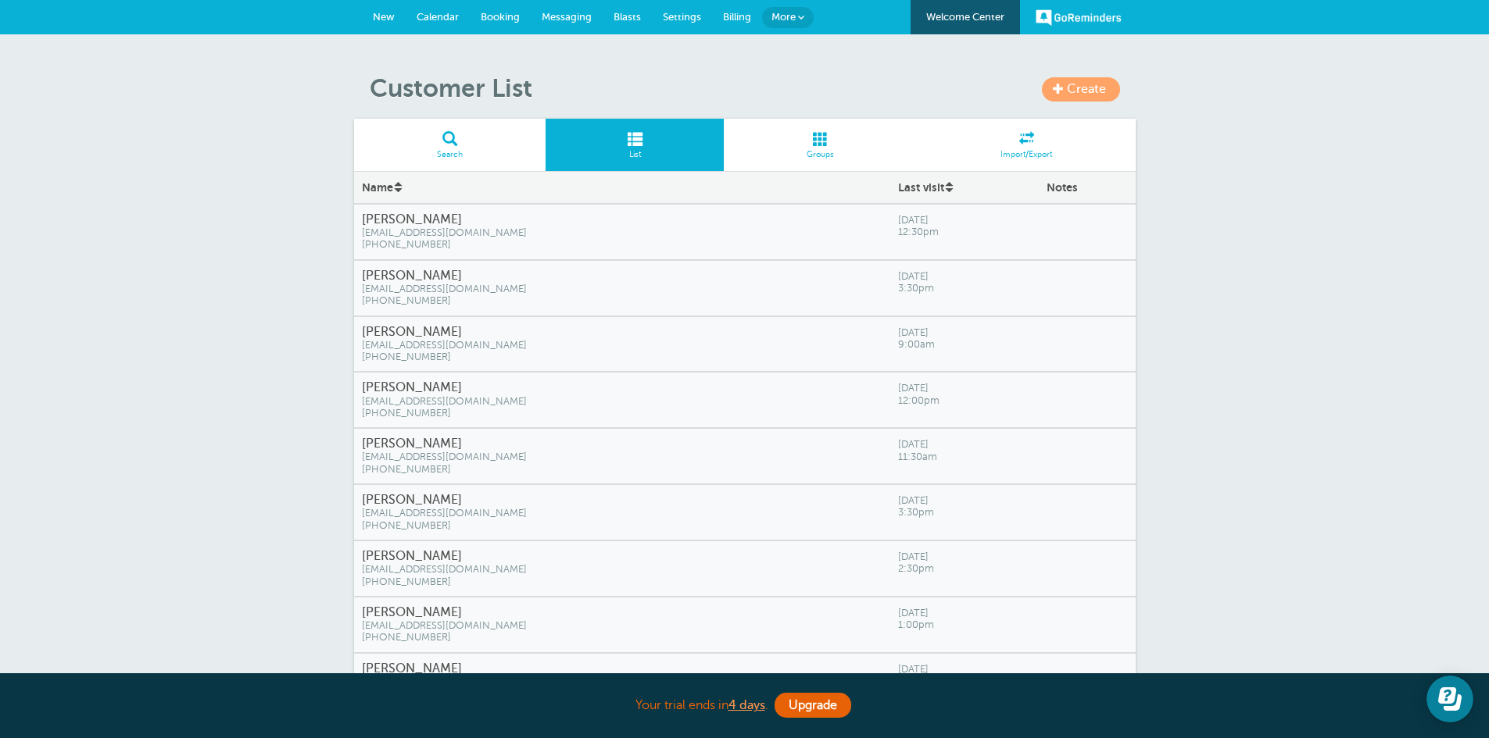
click at [496, 666] on h4 "[PERSON_NAME]" at bounding box center [622, 669] width 520 height 15
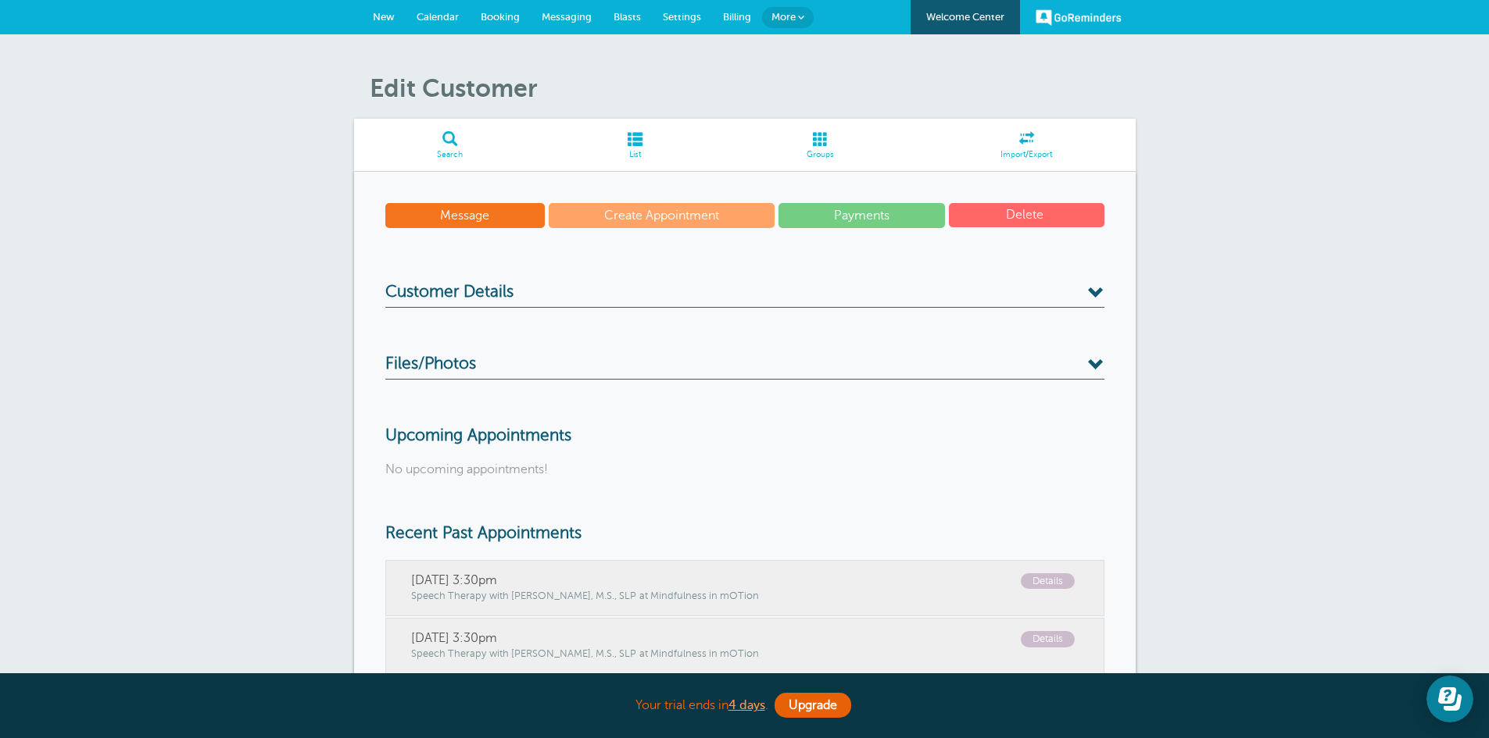
scroll to position [428, 0]
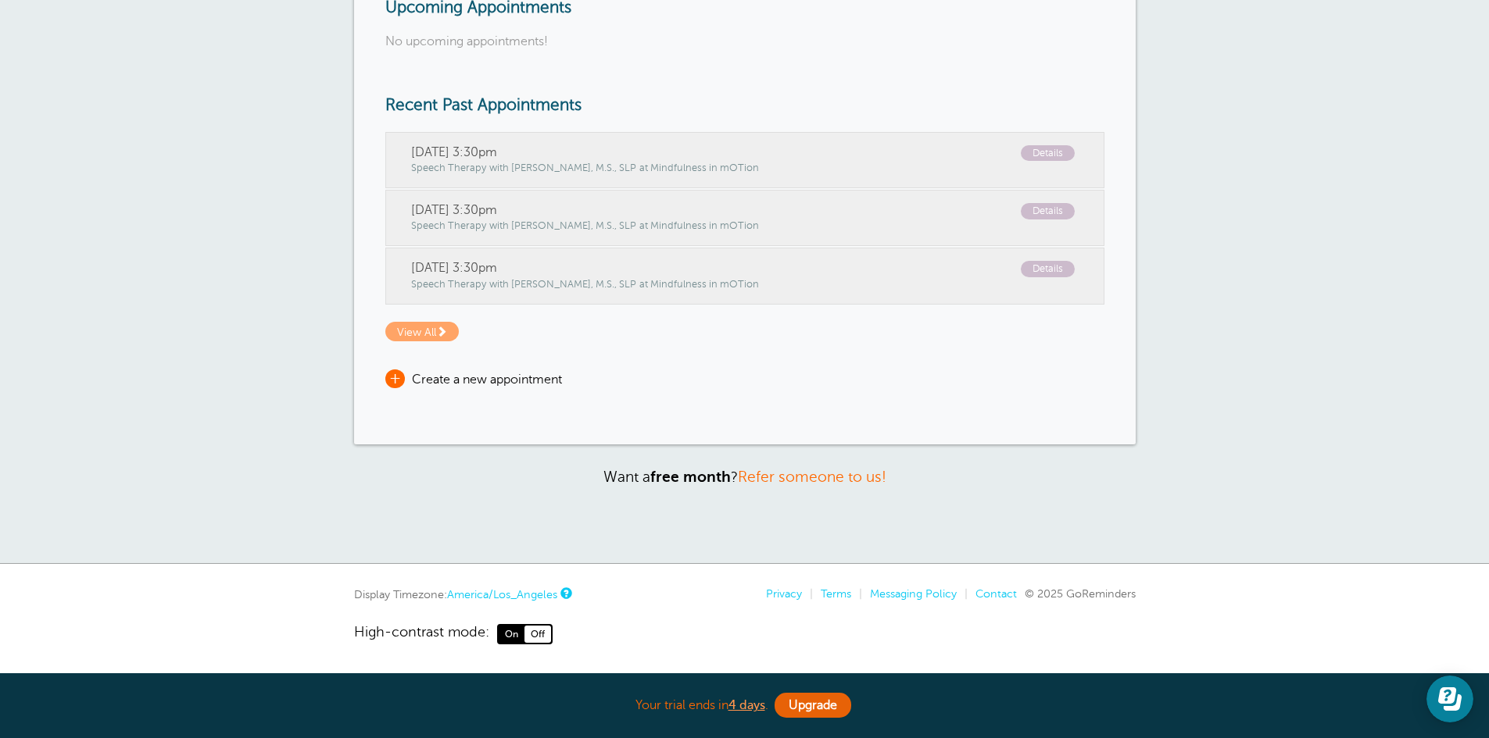
click at [401, 384] on span "+" at bounding box center [395, 379] width 20 height 19
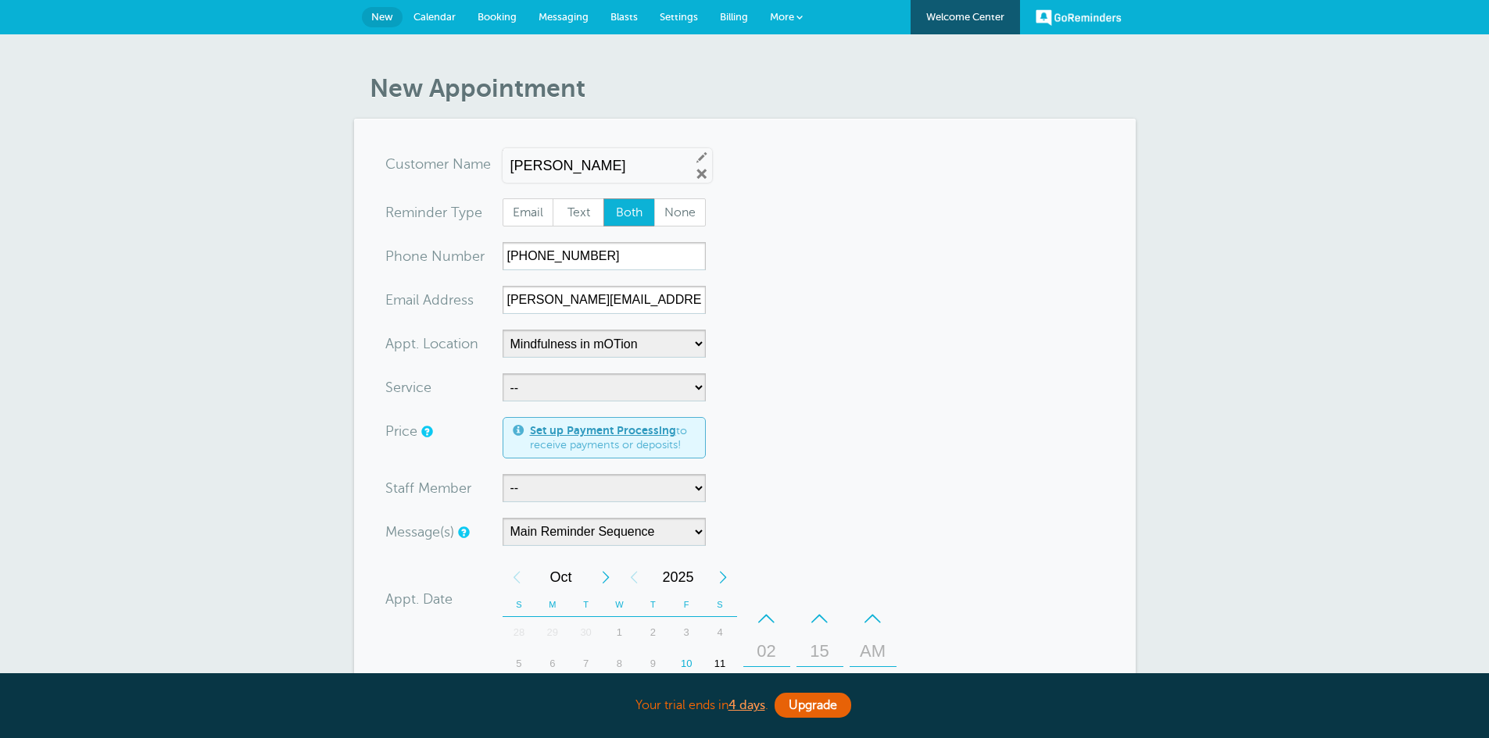
select select "25351"
click at [702, 398] on select "-- Occupational Therapy Physical Therapy Speech Therapy" at bounding box center [603, 388] width 203 height 28
select select "28345"
click at [502, 374] on select "-- Occupational Therapy Physical Therapy Speech Therapy" at bounding box center [603, 388] width 203 height 28
select select "5"
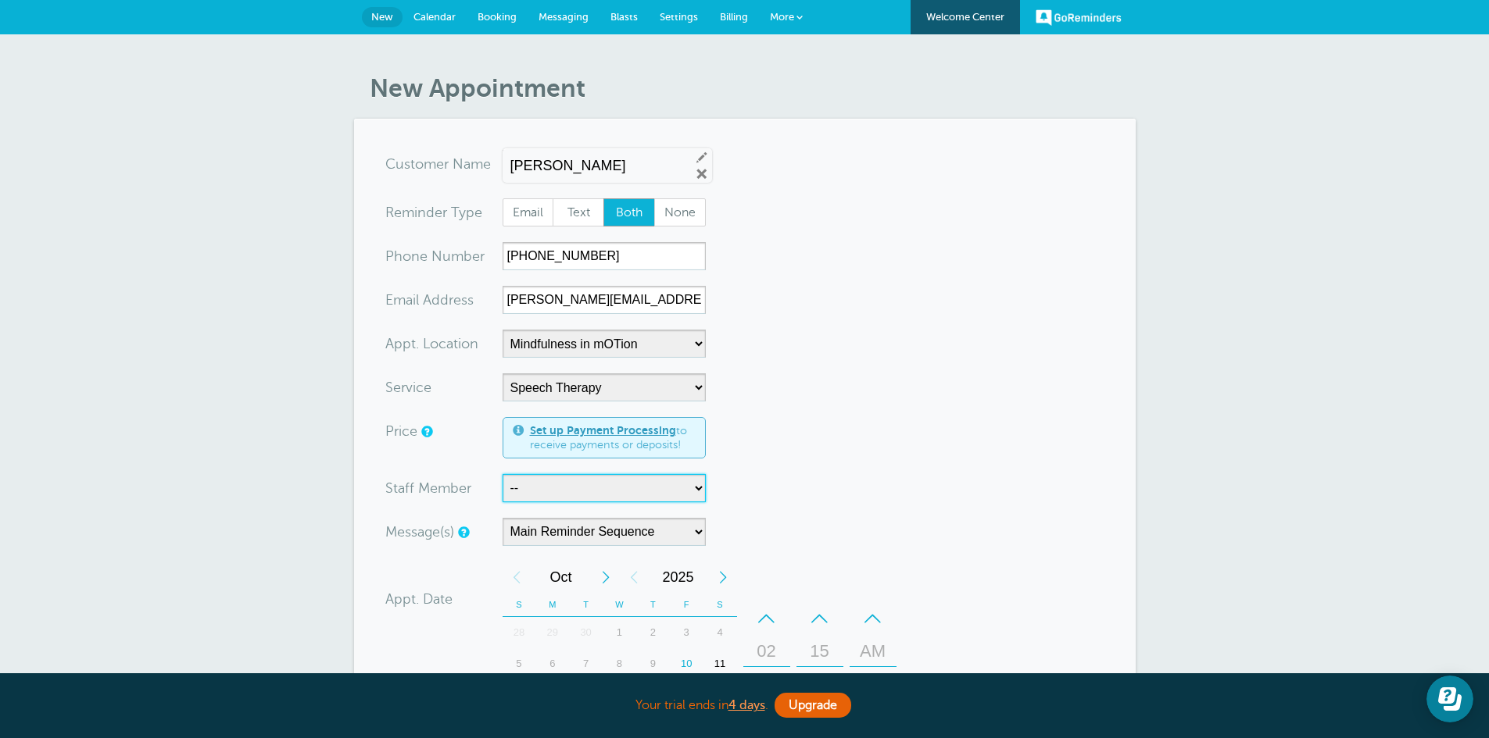
click at [685, 485] on select "-- Carly Kemmerer, M.S., SLP Danielle Delorenzo, OTD, OTR/L, RYT 200 Kaitlyn Wo…" at bounding box center [603, 488] width 203 height 28
select select "21662"
click at [502, 474] on select "-- Carly Kemmerer, M.S., SLP Danielle Delorenzo, OTD, OTR/L, RYT 200 Kaitlyn Wo…" at bounding box center [603, 488] width 203 height 28
click at [1078, 556] on form "You are creating a new customer. To use an existing customer select one from th…" at bounding box center [744, 604] width 719 height 908
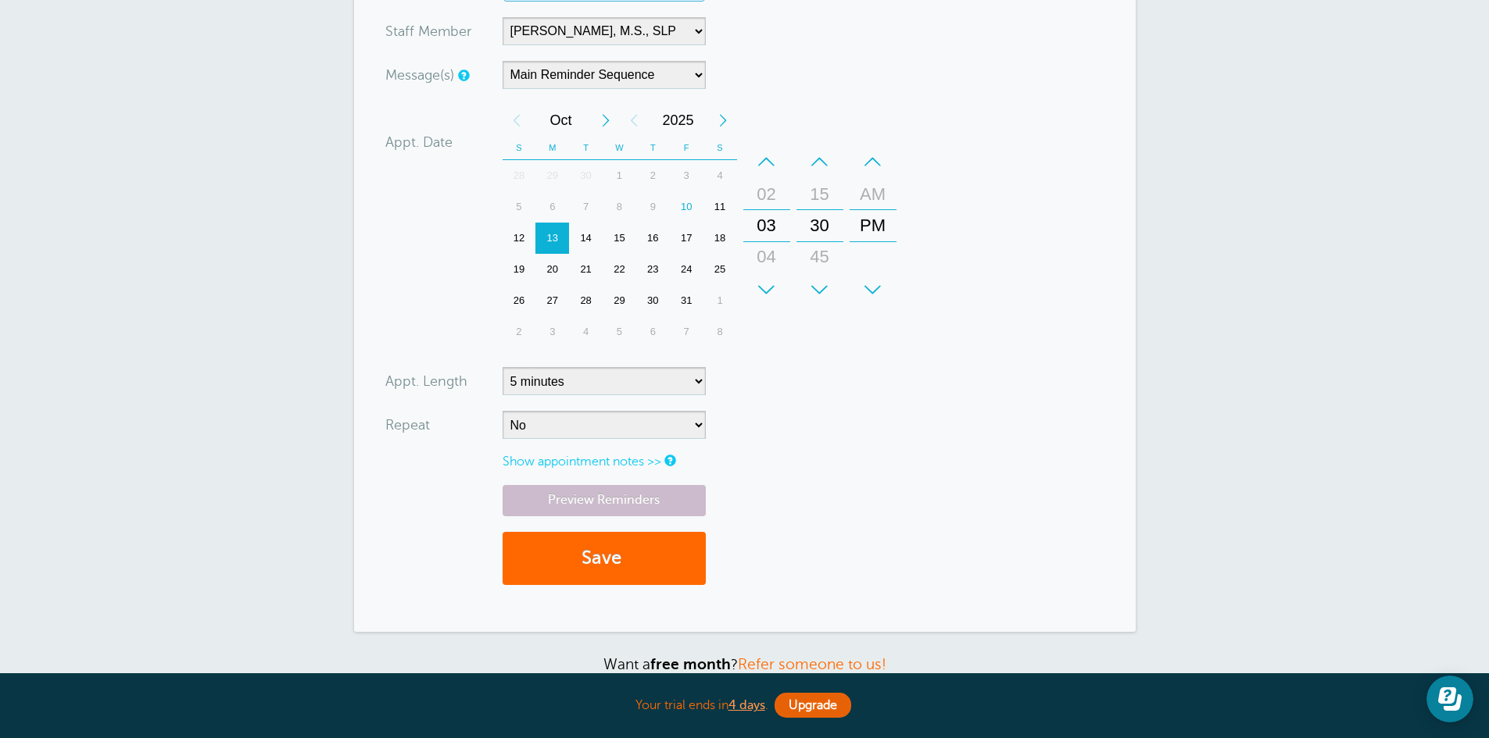
scroll to position [446, 0]
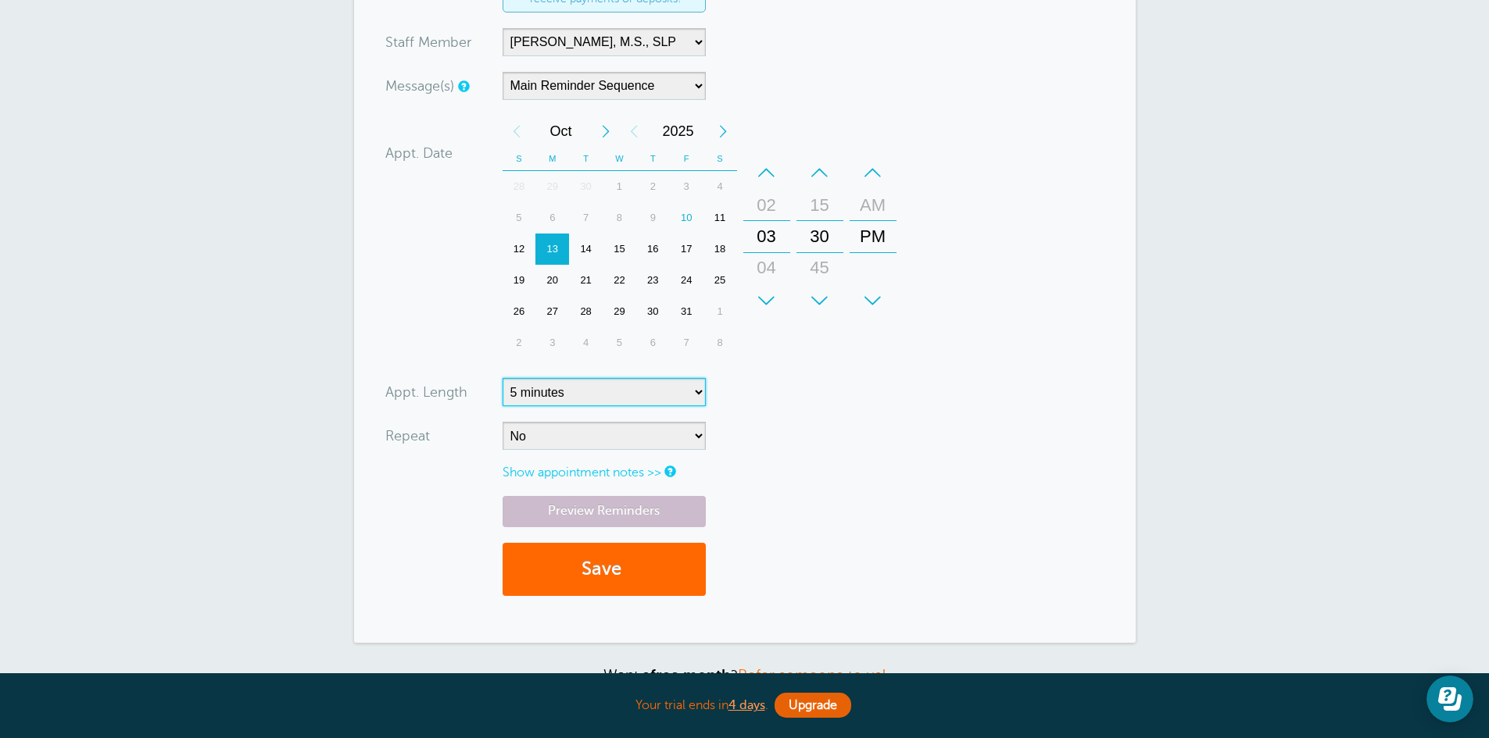
click at [696, 389] on select "5 minutes 10 minutes 15 minutes 20 minutes 25 minutes 30 minutes 35 minutes 40 …" at bounding box center [603, 392] width 203 height 28
select select "75"
click at [502, 378] on select "5 minutes 10 minutes 15 minutes 20 minutes 25 minutes 30 minutes 35 minutes 40 …" at bounding box center [603, 392] width 203 height 28
click at [687, 438] on select "No Daily Weekly Every 2 weeks Every 3 weeks Every 4 weeks Monthly Every 5 weeks…" at bounding box center [603, 436] width 203 height 28
select select "RRULE:FREQ=WEEKLY"
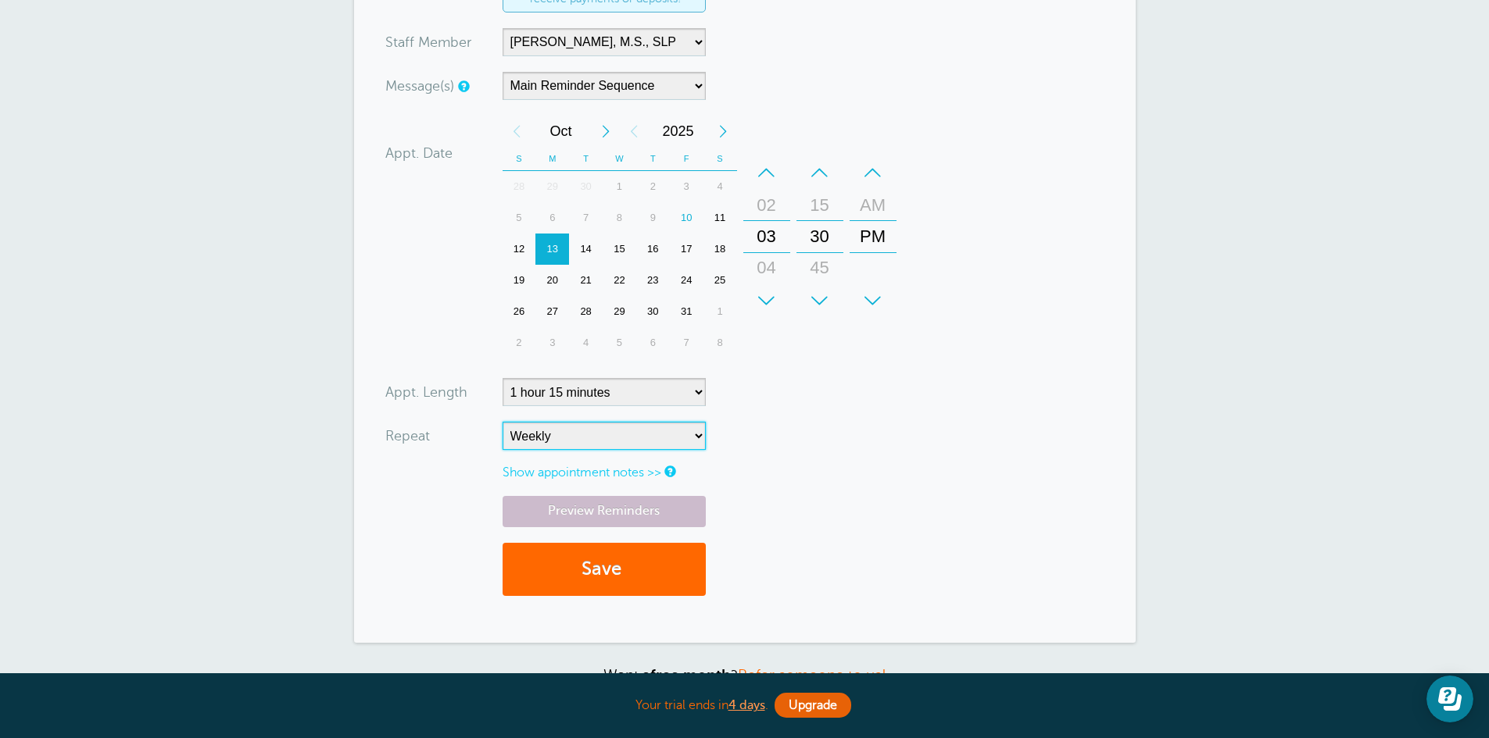
click at [502, 422] on select "No Daily Weekly Every 2 weeks Every 3 weeks Every 4 weeks Monthly Every 5 weeks…" at bounding box center [603, 436] width 203 height 28
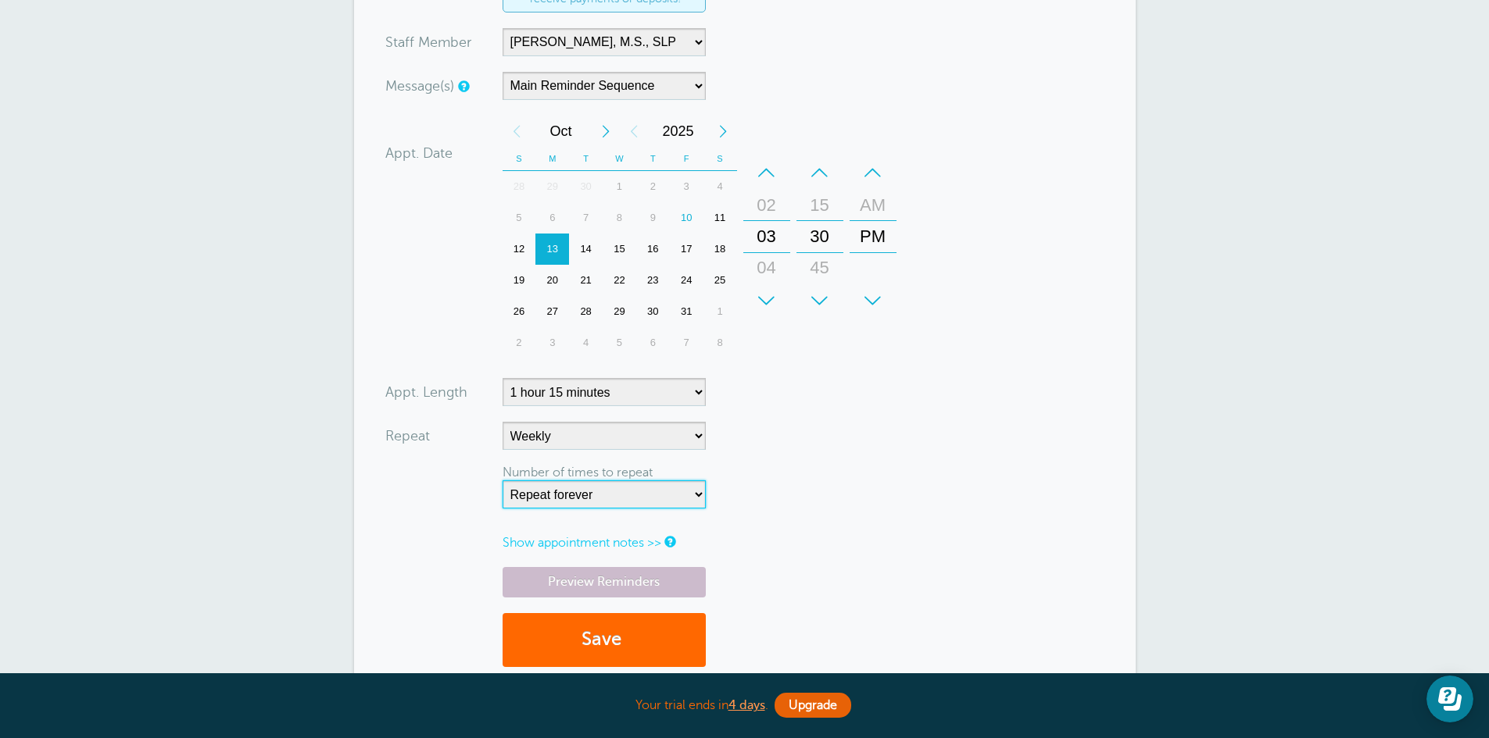
click at [695, 489] on select "Repeat forever 2 3 4 5 6 7 8 9 10 11 12 13 14 15 16 17 18 19 20" at bounding box center [603, 495] width 203 height 28
click at [931, 466] on form "You are creating a new customer. To use an existing customer select one from th…" at bounding box center [744, 193] width 719 height 978
click at [679, 441] on select "No Daily Weekly Every 2 weeks Every 3 weeks Every 4 weeks Monthly Every 5 weeks…" at bounding box center [603, 436] width 203 height 28
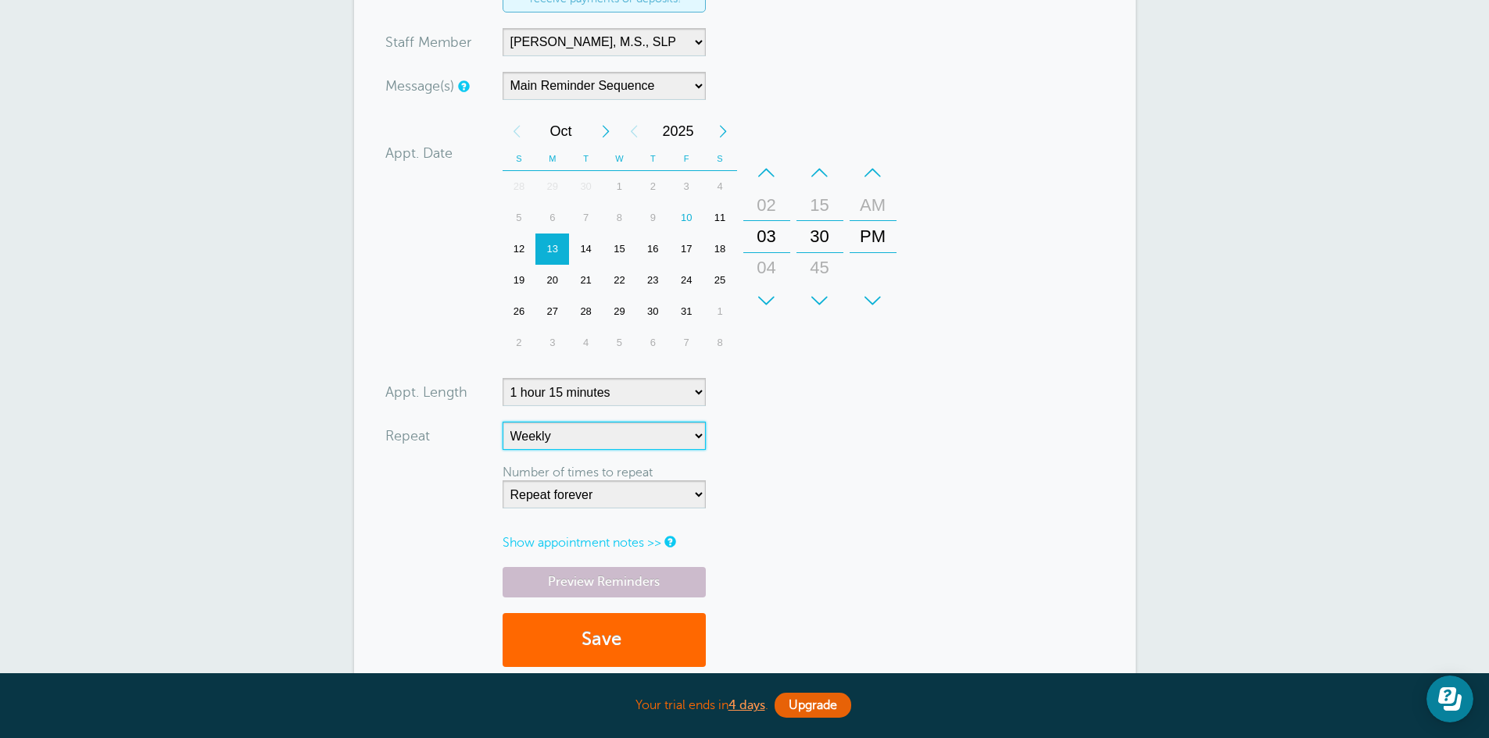
select select
click at [502, 422] on select "No Daily Weekly Every 2 weeks Every 3 weeks Every 4 weeks Monthly Every 5 weeks…" at bounding box center [603, 436] width 203 height 28
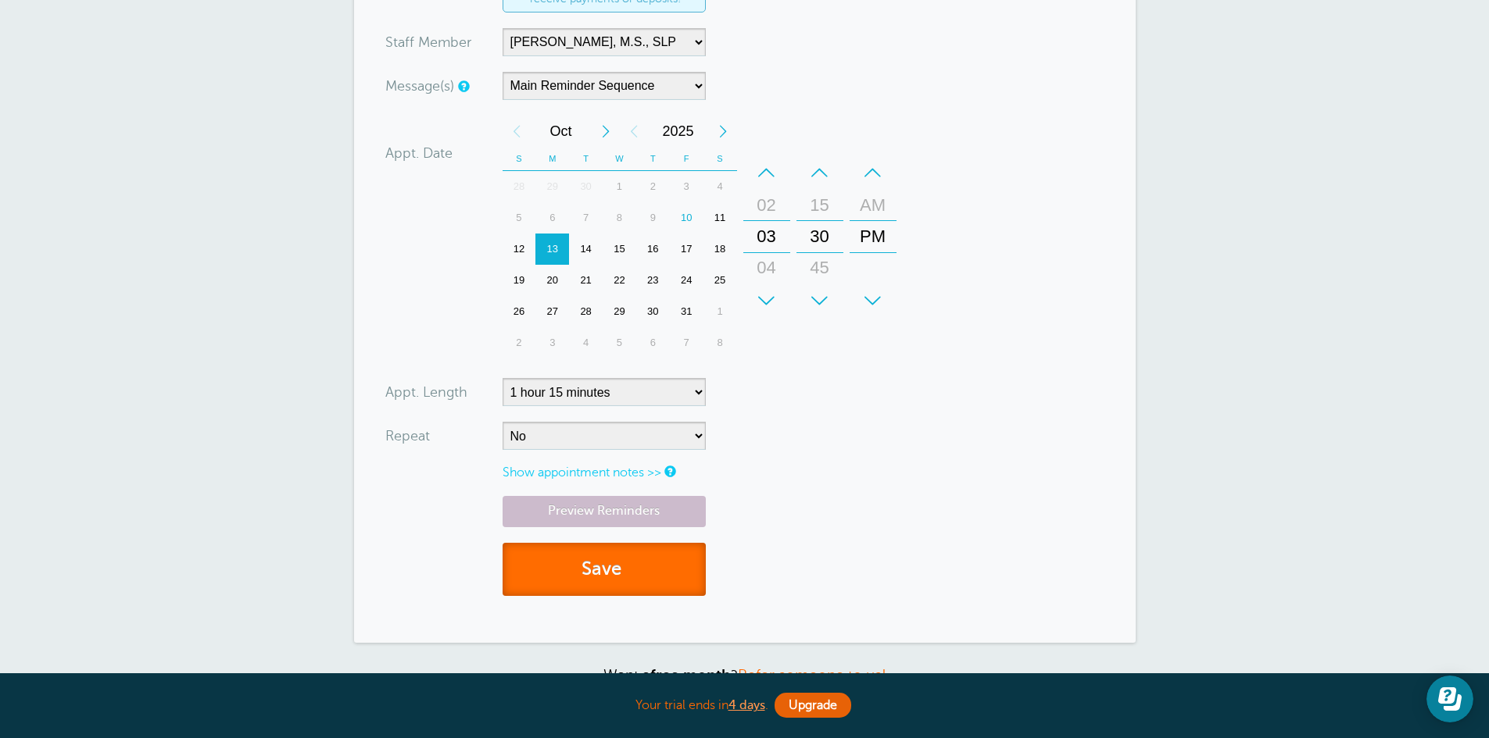
click at [608, 558] on button "Save" at bounding box center [603, 570] width 203 height 54
